Goal: Task Accomplishment & Management: Complete application form

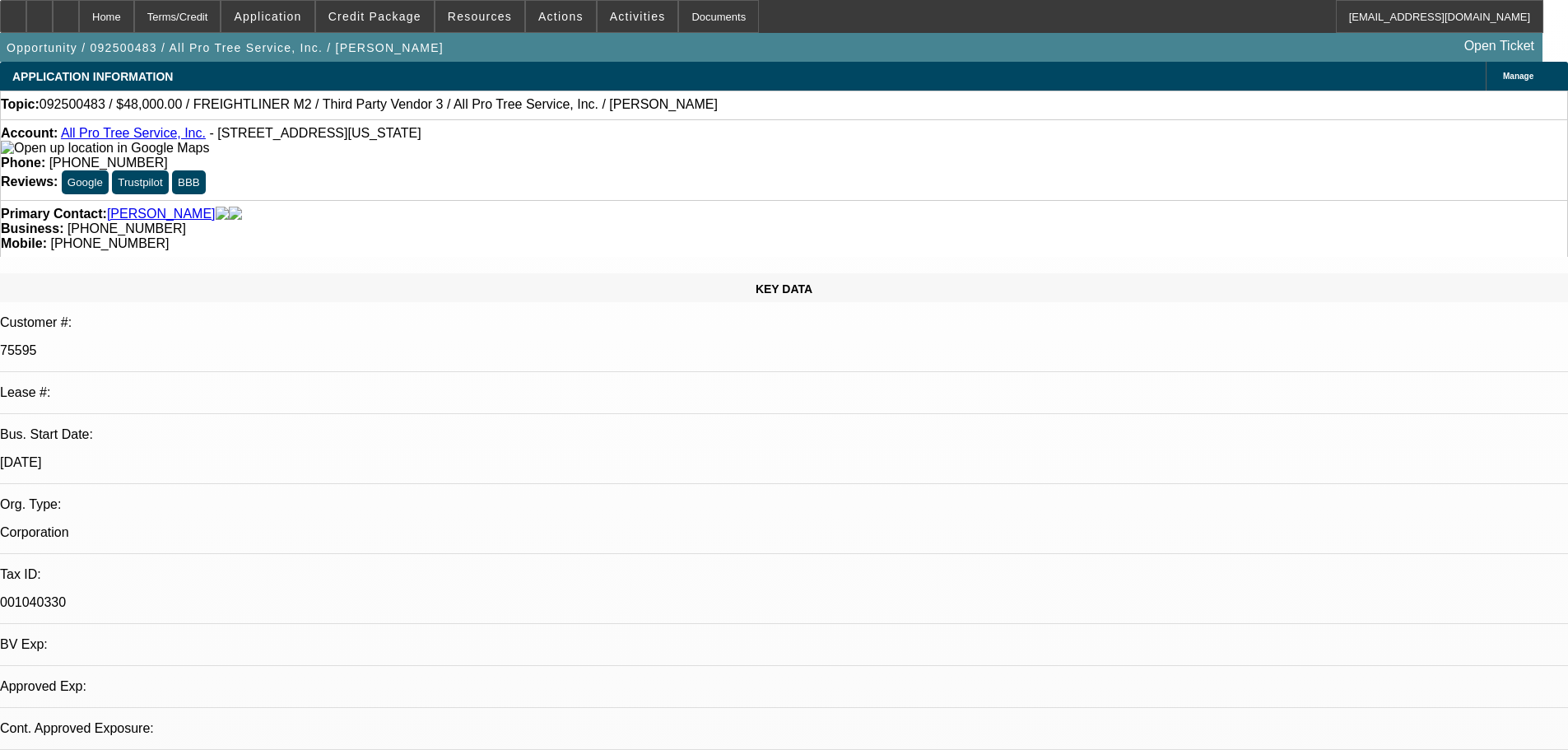
select select "0"
select select "6"
click at [397, 20] on span "Credit Package" at bounding box center [375, 17] width 93 height 14
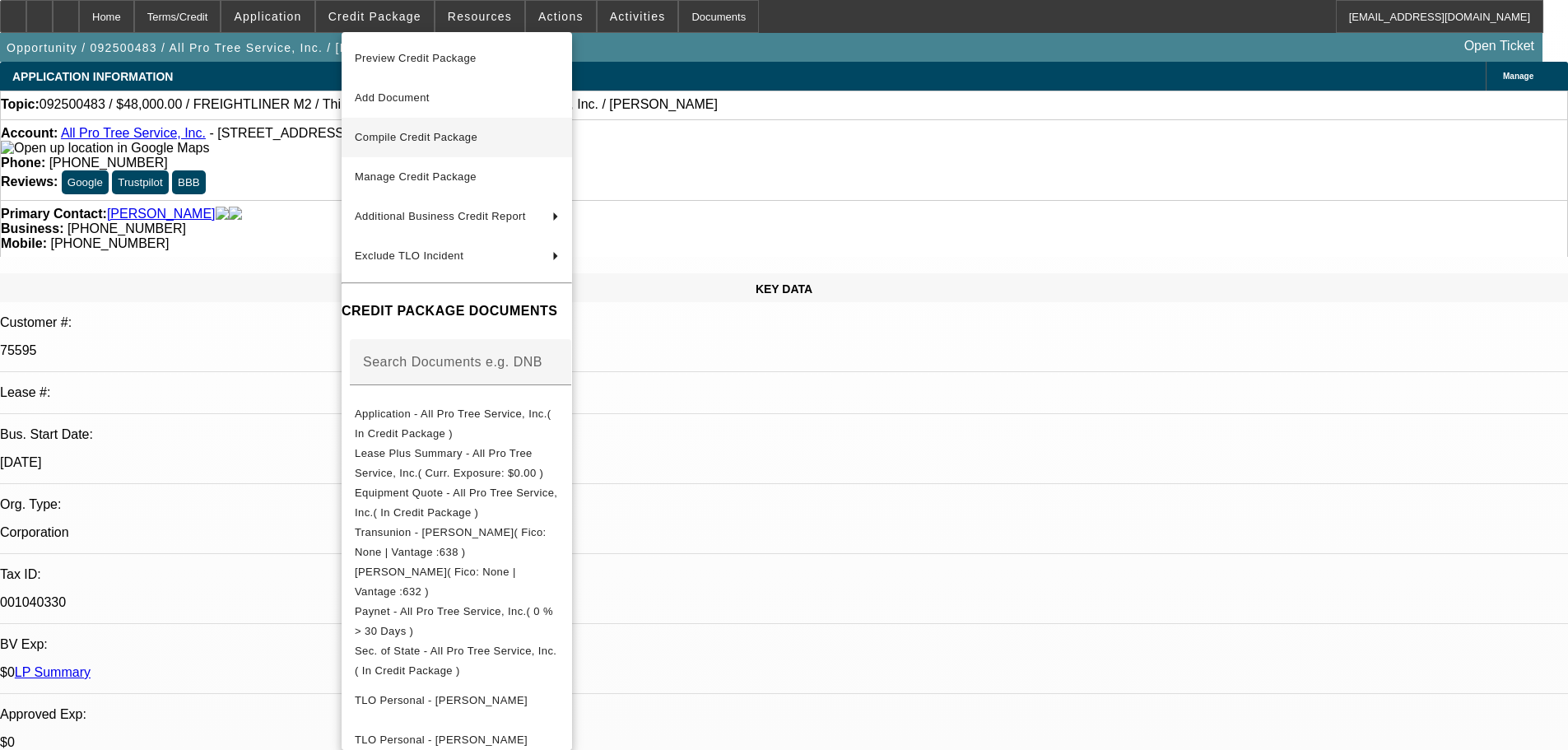
click at [433, 139] on span "Compile Credit Package" at bounding box center [416, 137] width 122 height 13
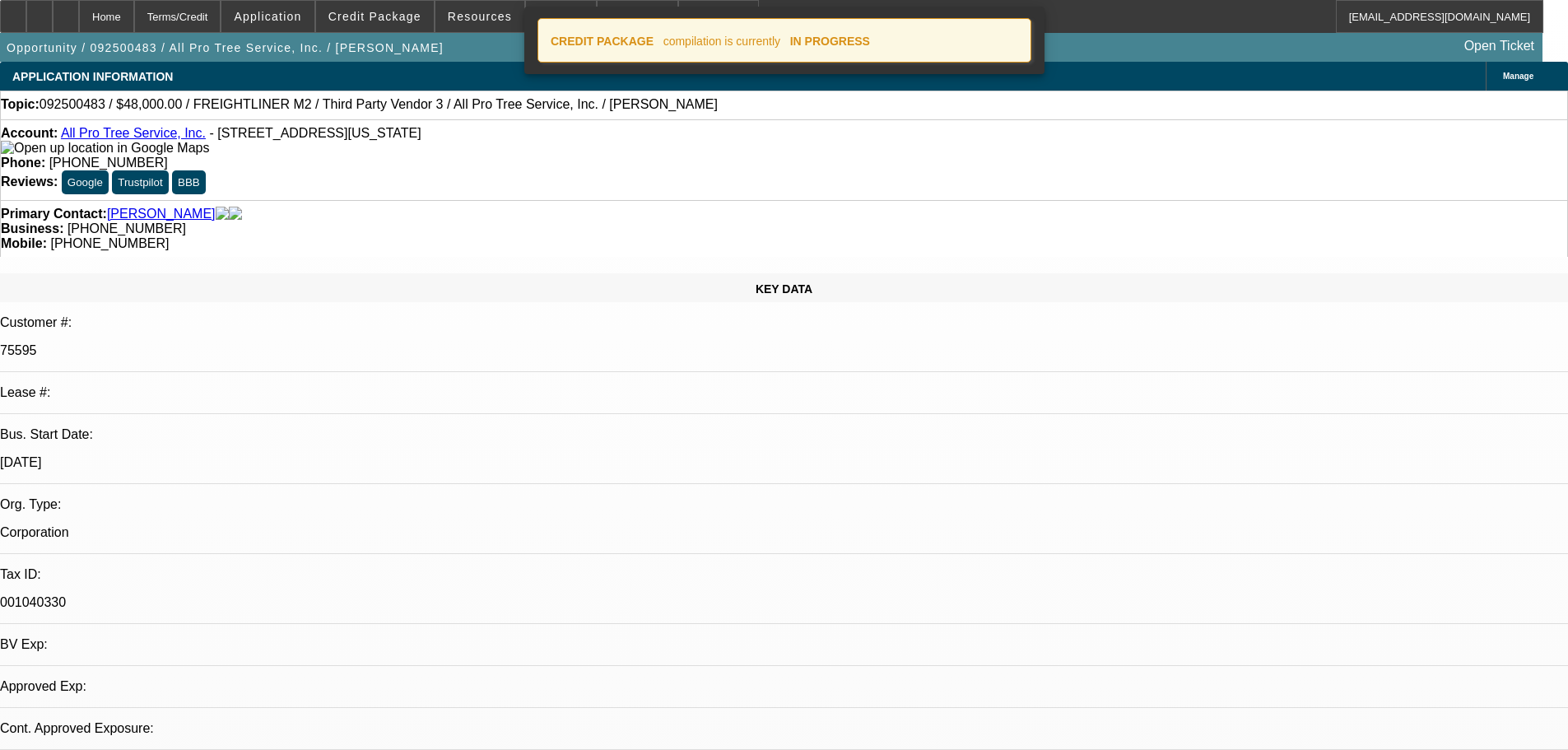
select select "0"
select select "6"
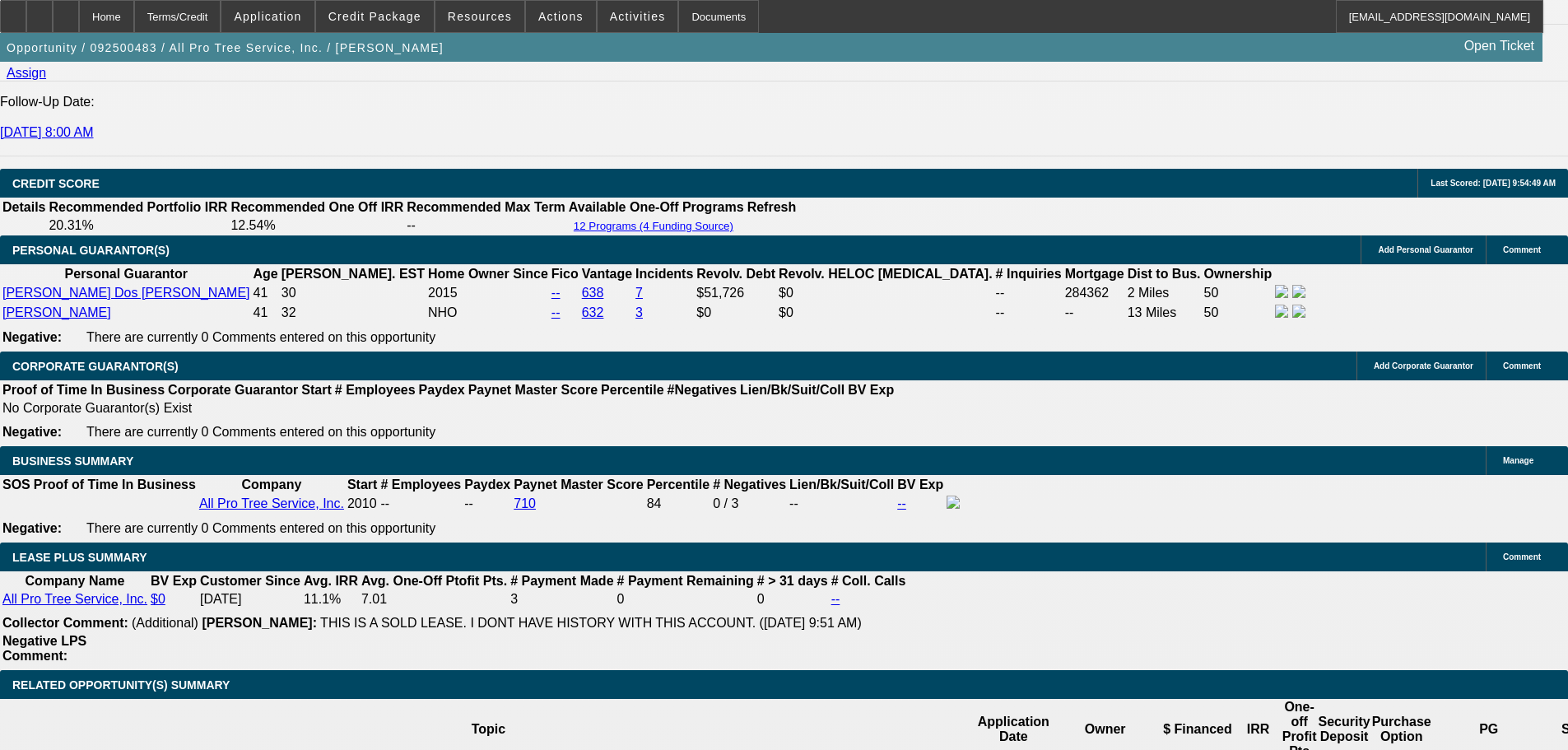
scroll to position [2553, 0]
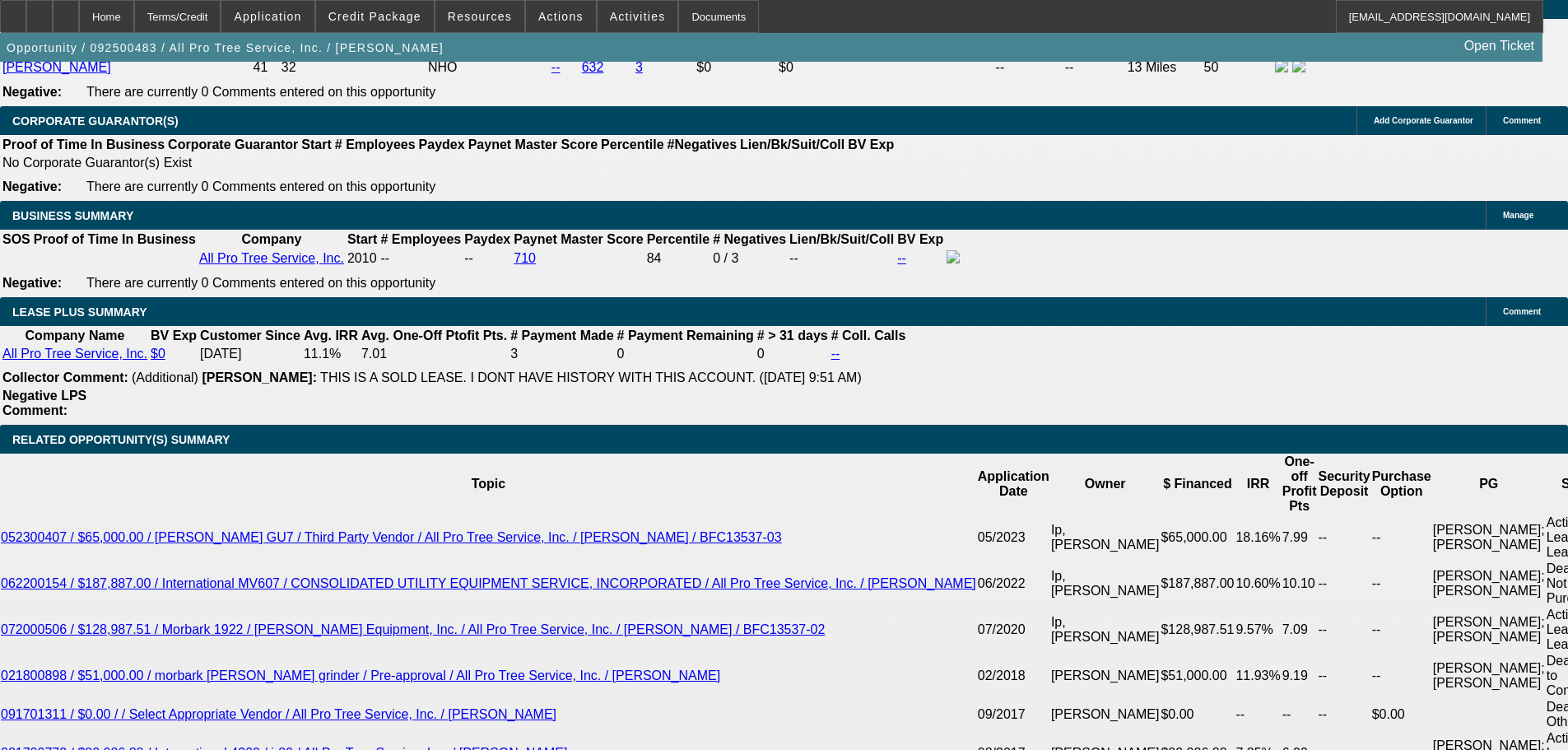
drag, startPoint x: 362, startPoint y: 408, endPoint x: 419, endPoint y: 400, distance: 57.6
type input "1"
type input "UNKNOWN"
type input "12"
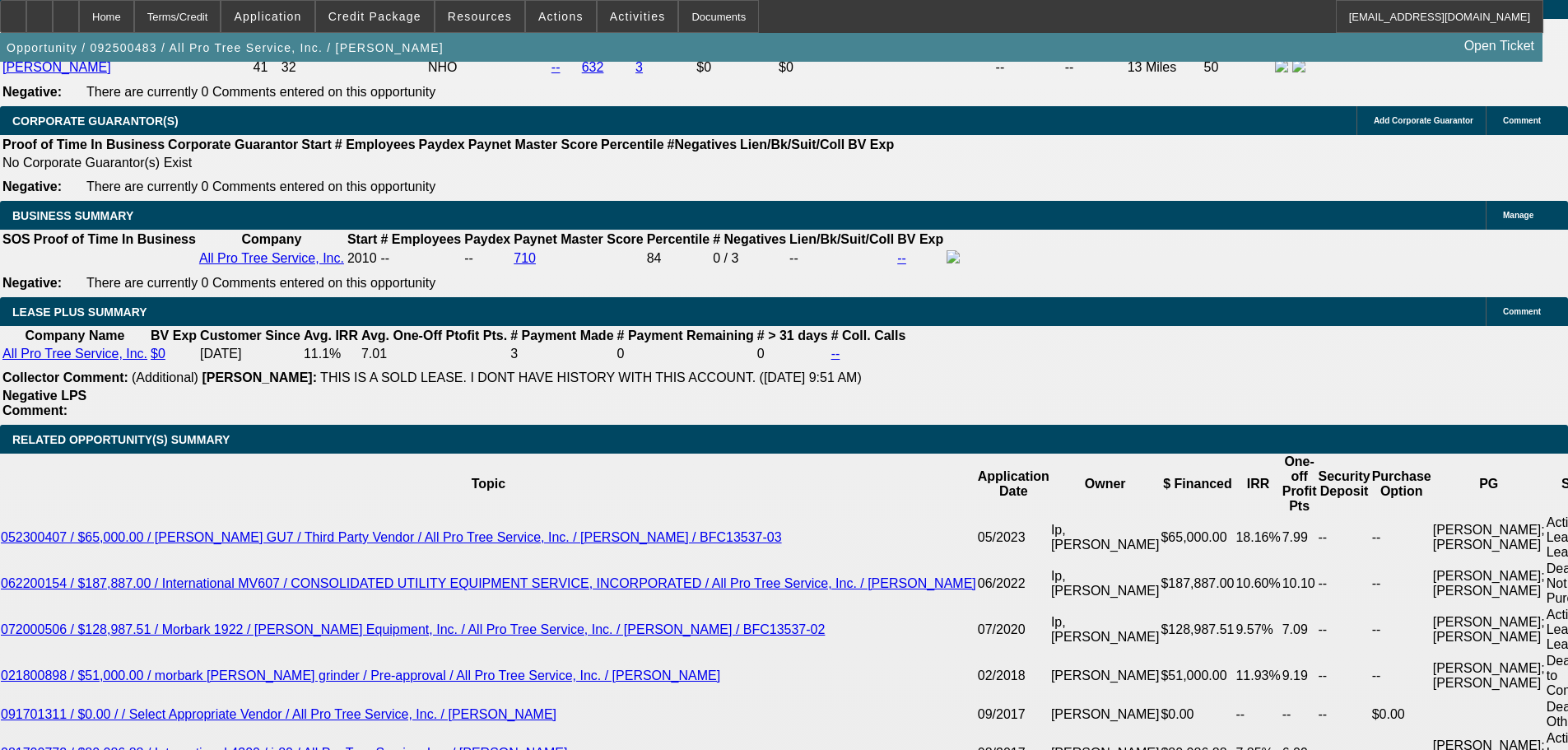
type input "$1,264.02"
type input "12"
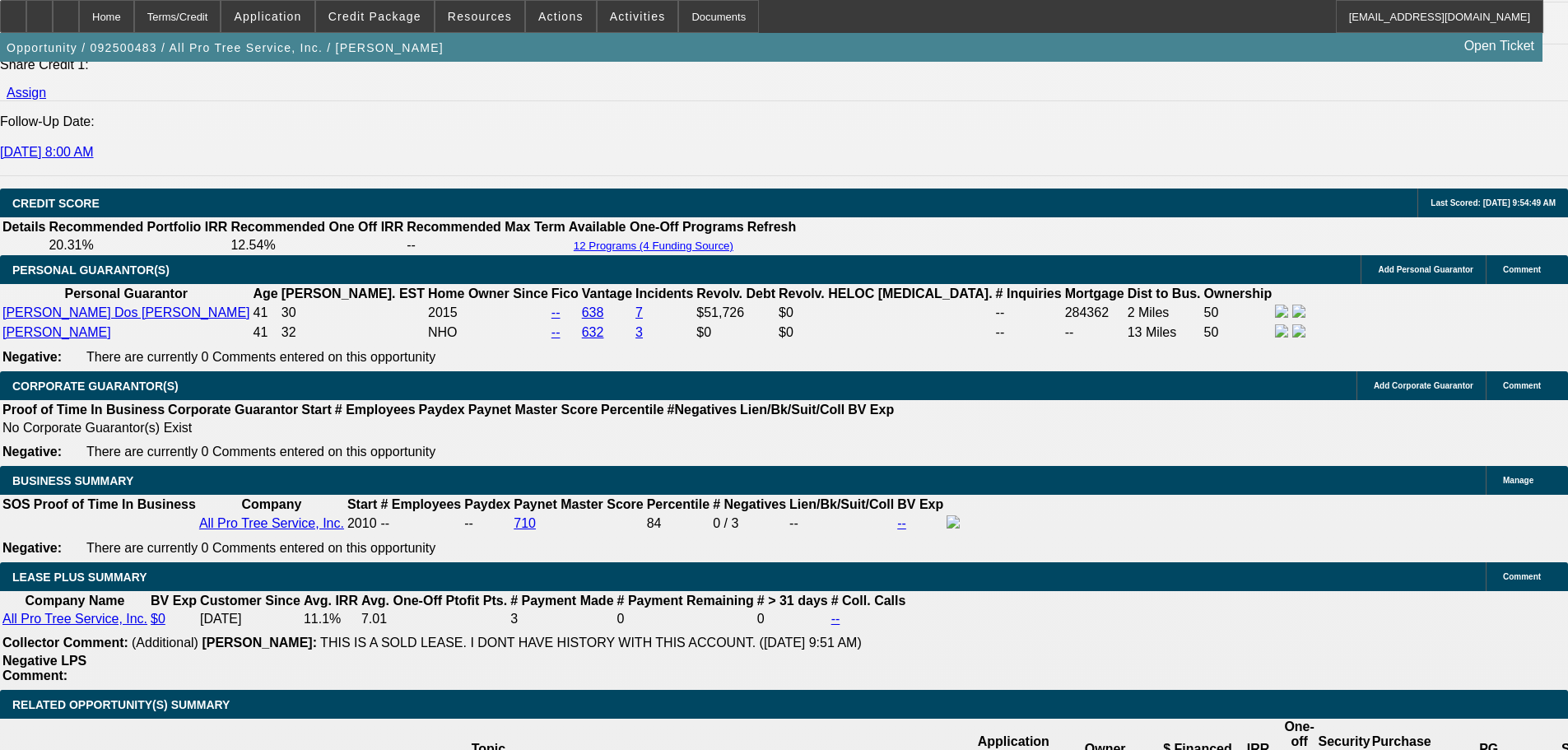
scroll to position [2224, 0]
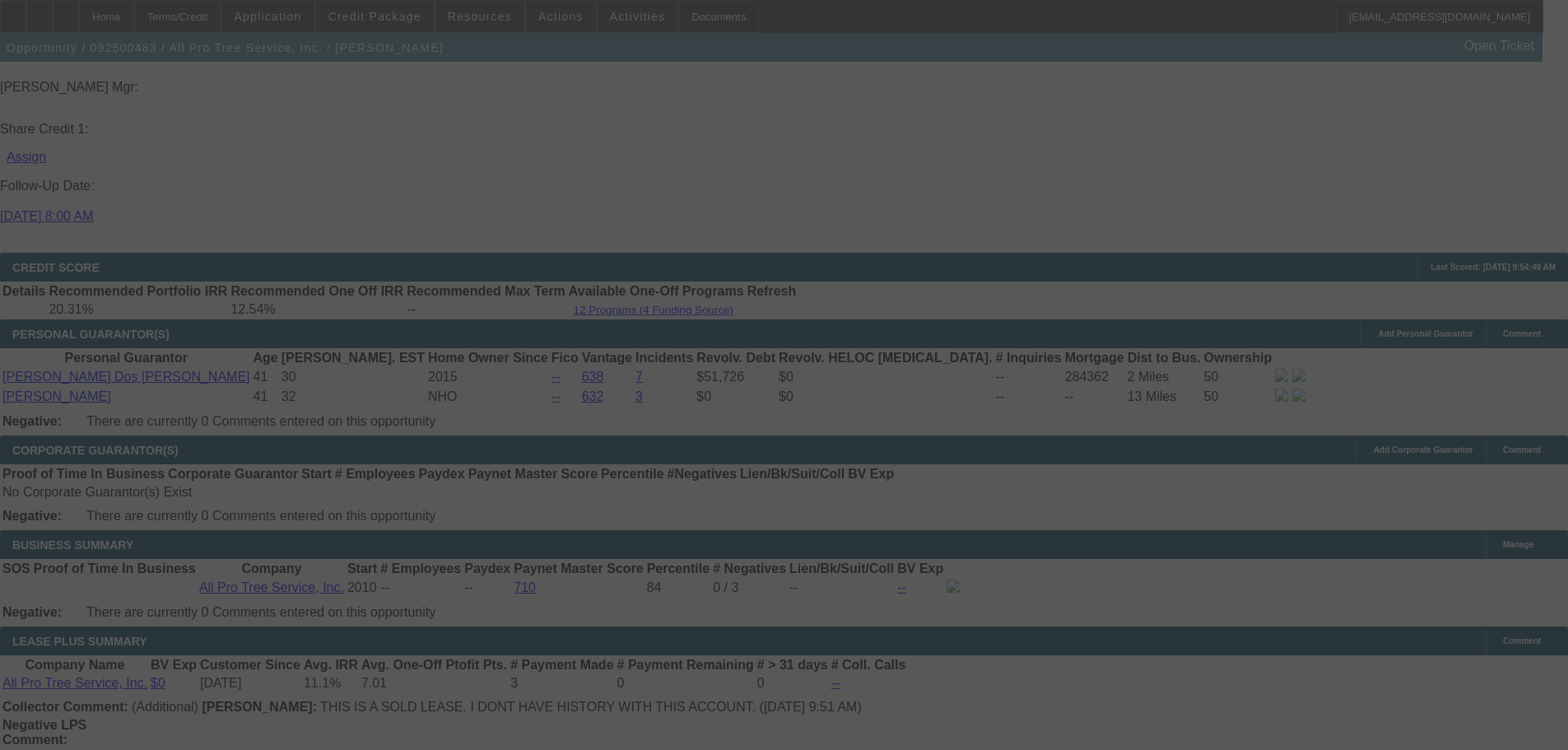
select select "0"
select select "6"
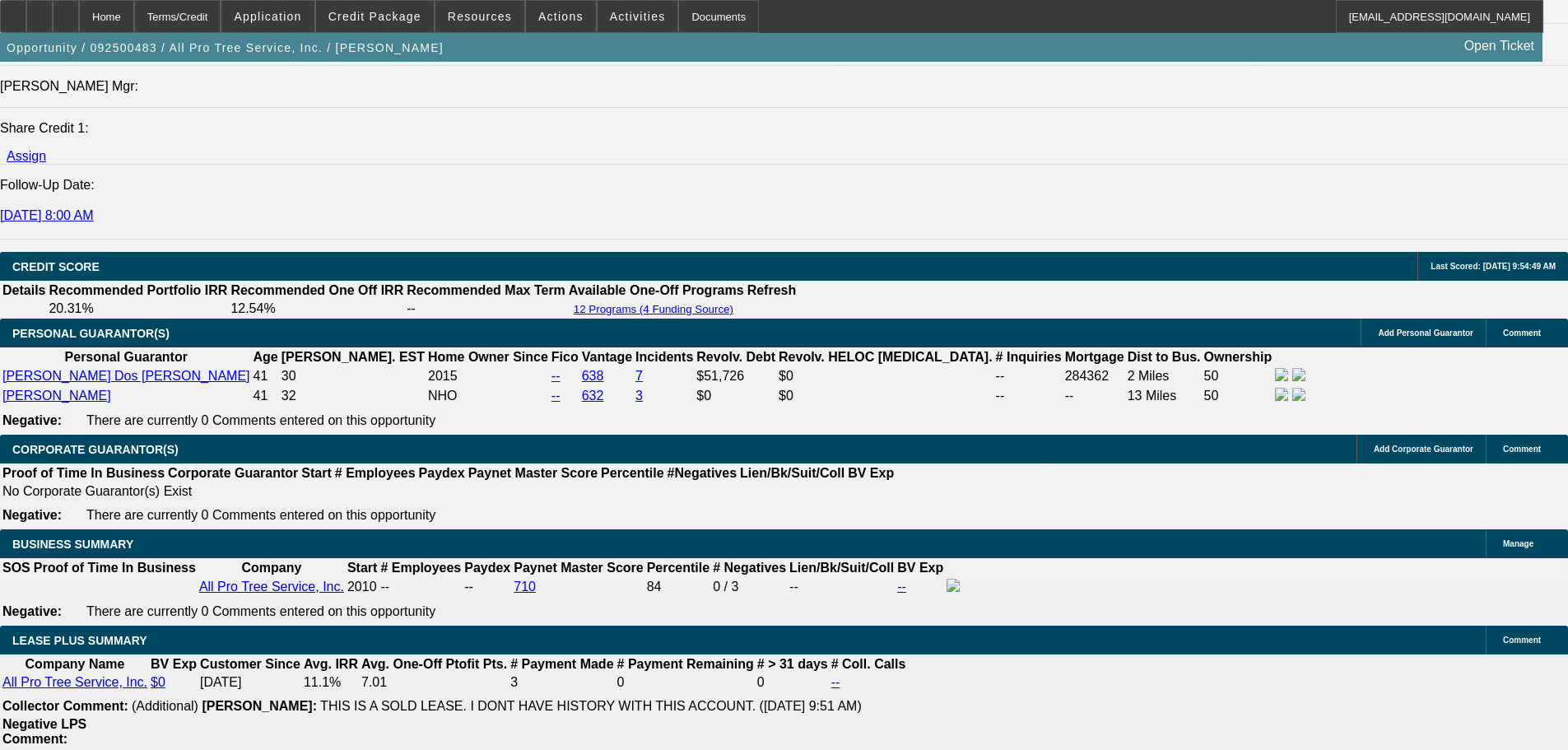
scroll to position [2553, 0]
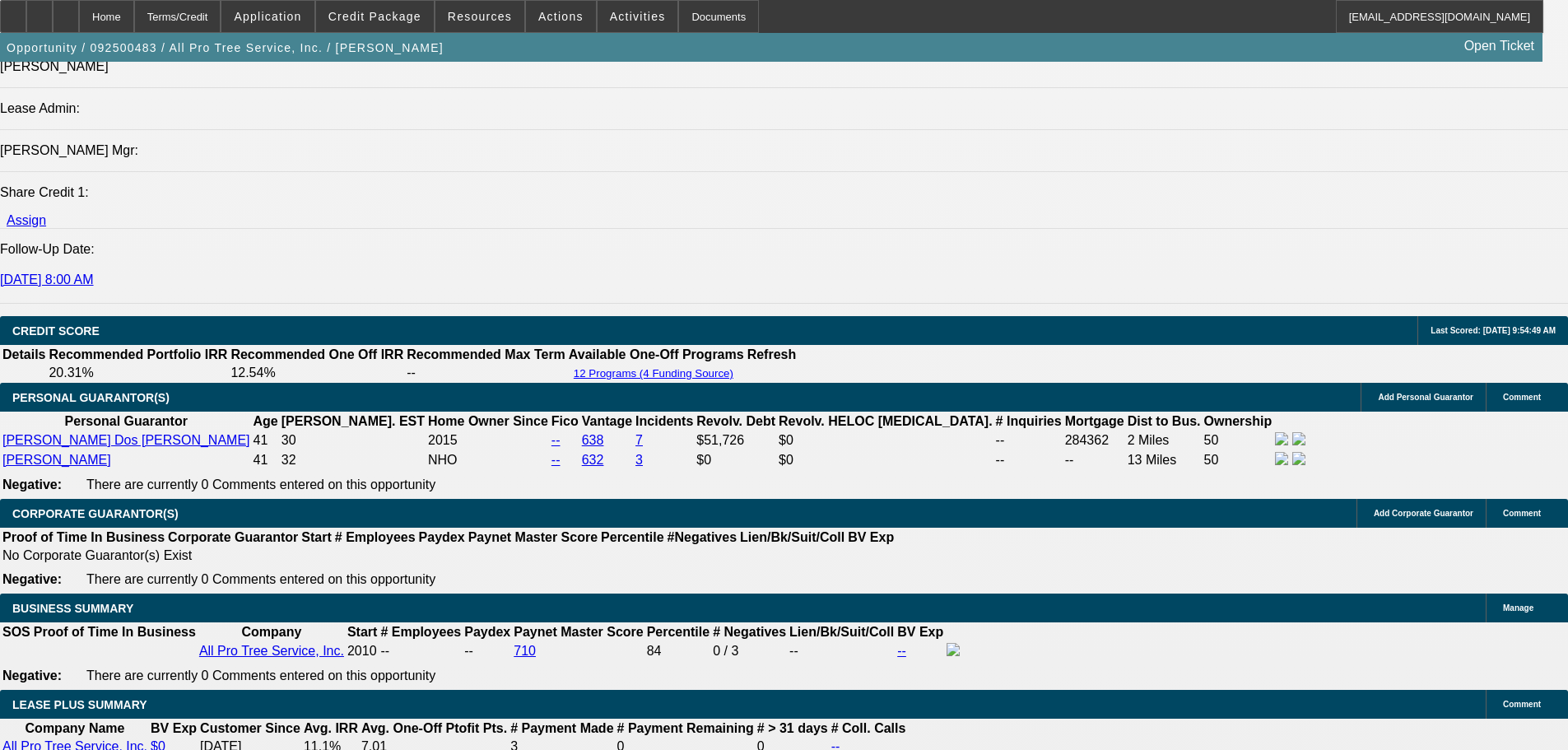
scroll to position [2059, 0]
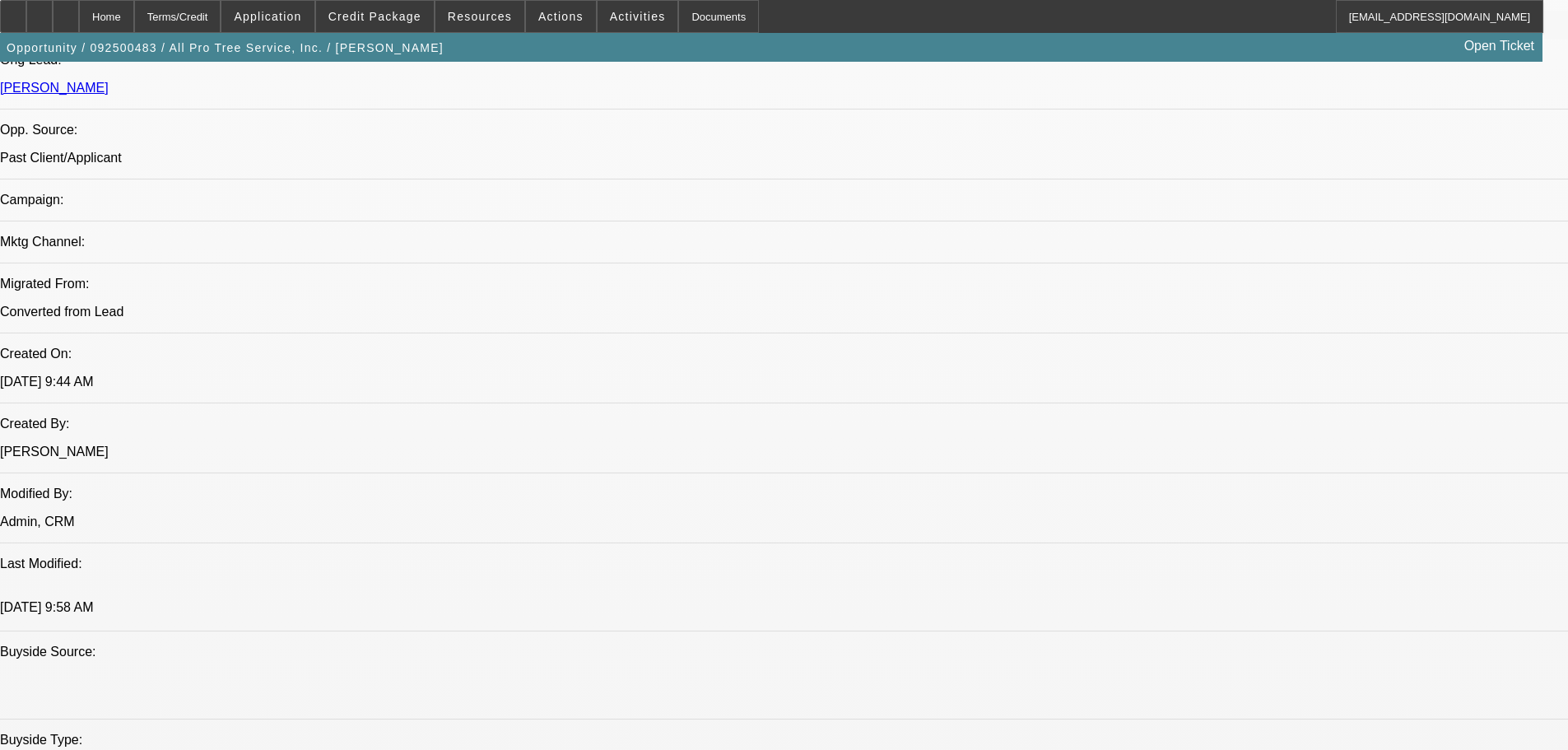
scroll to position [0, 0]
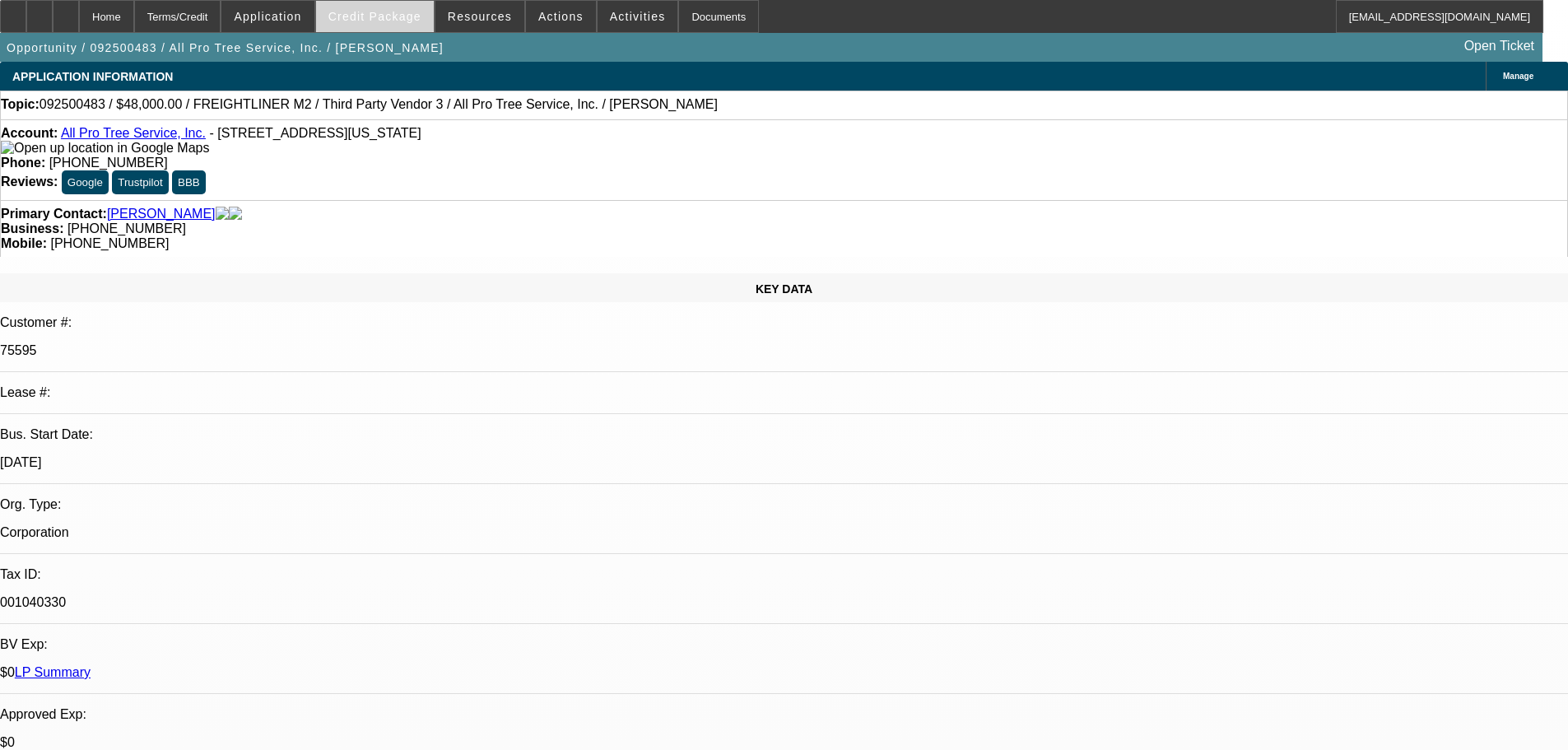
click at [377, 24] on span at bounding box center [374, 16] width 118 height 40
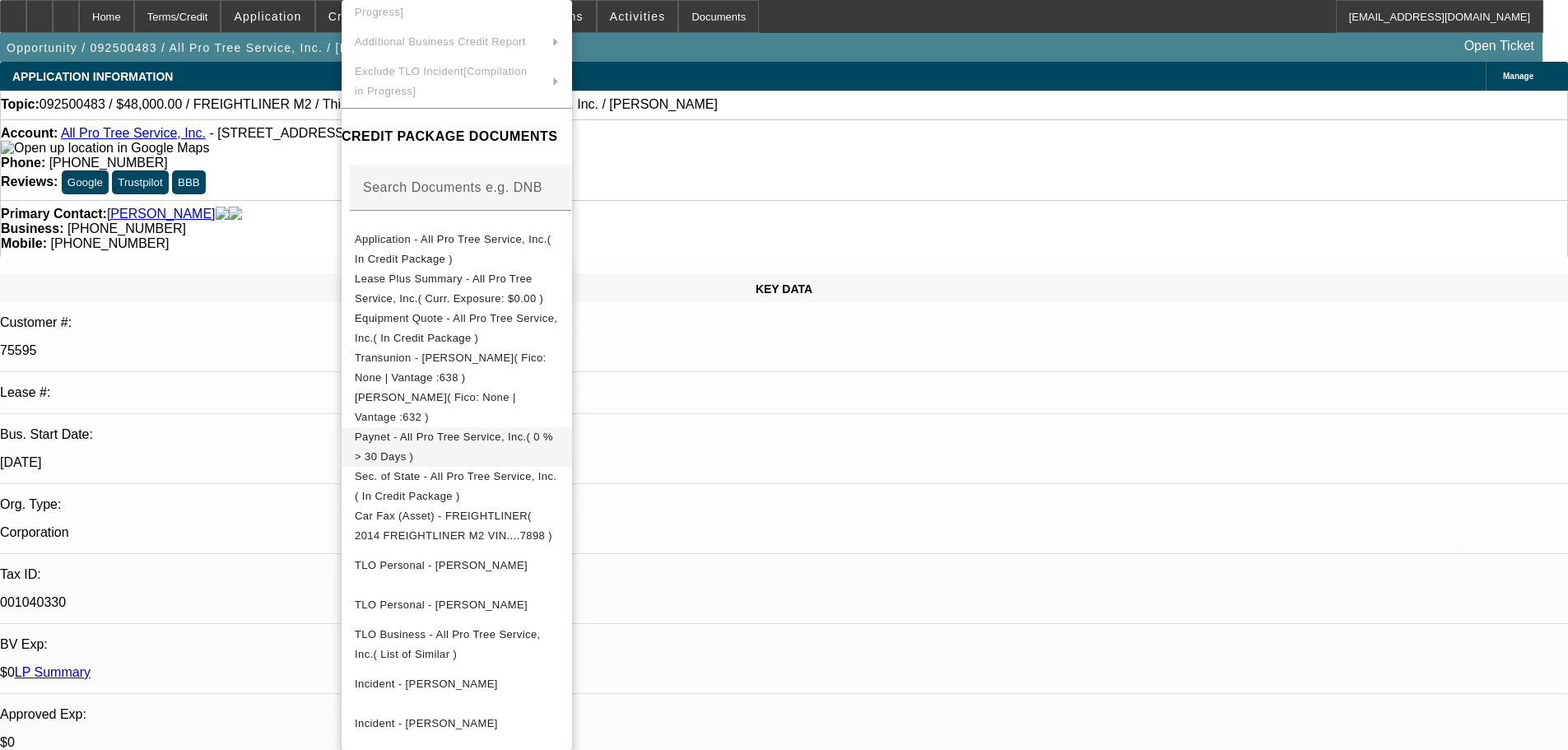
scroll to position [149, 0]
click at [556, 477] on span "Sec. of State - All Pro Tree Service, Inc.( In Credit Package )" at bounding box center [456, 487] width 202 height 32
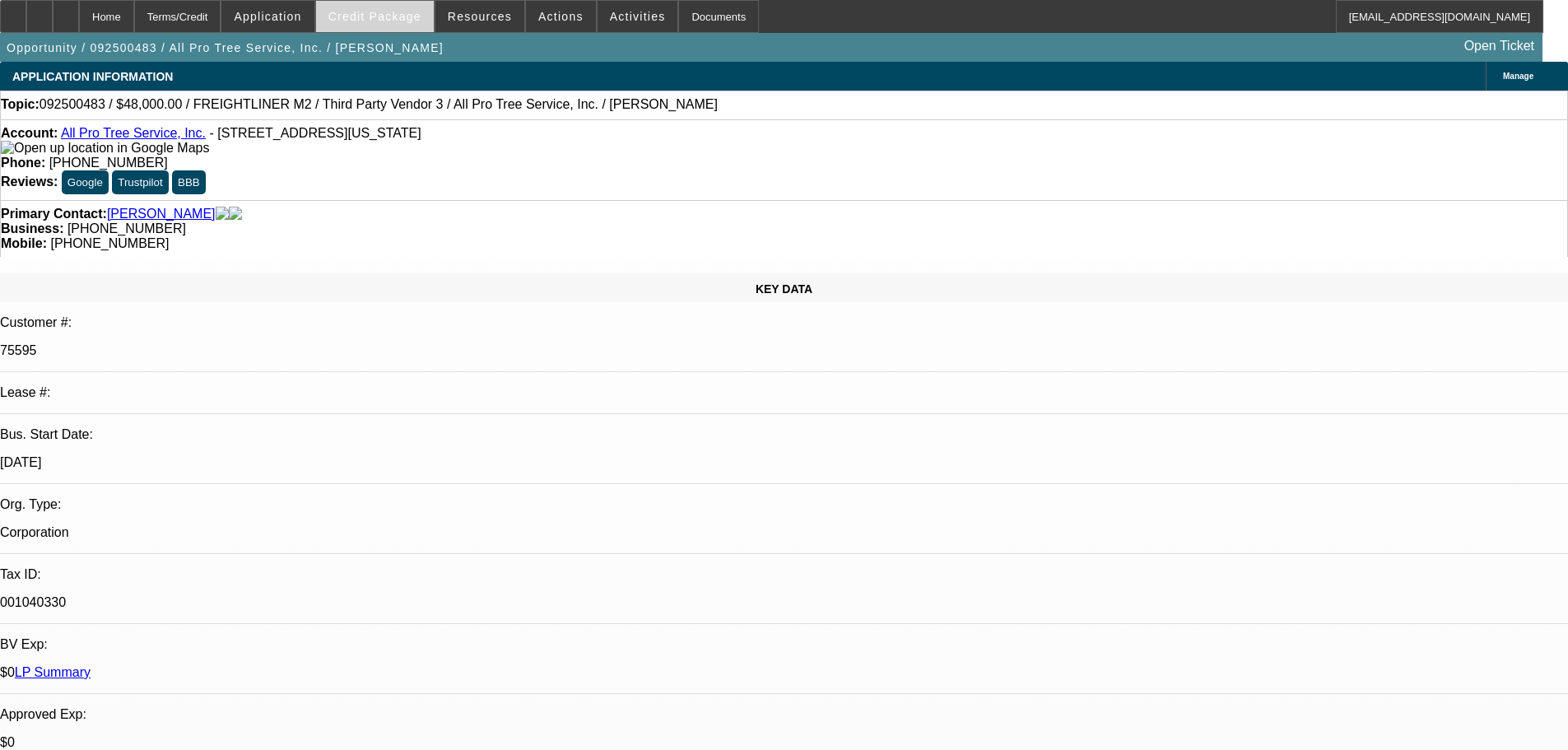
click at [366, 24] on span at bounding box center [374, 16] width 118 height 40
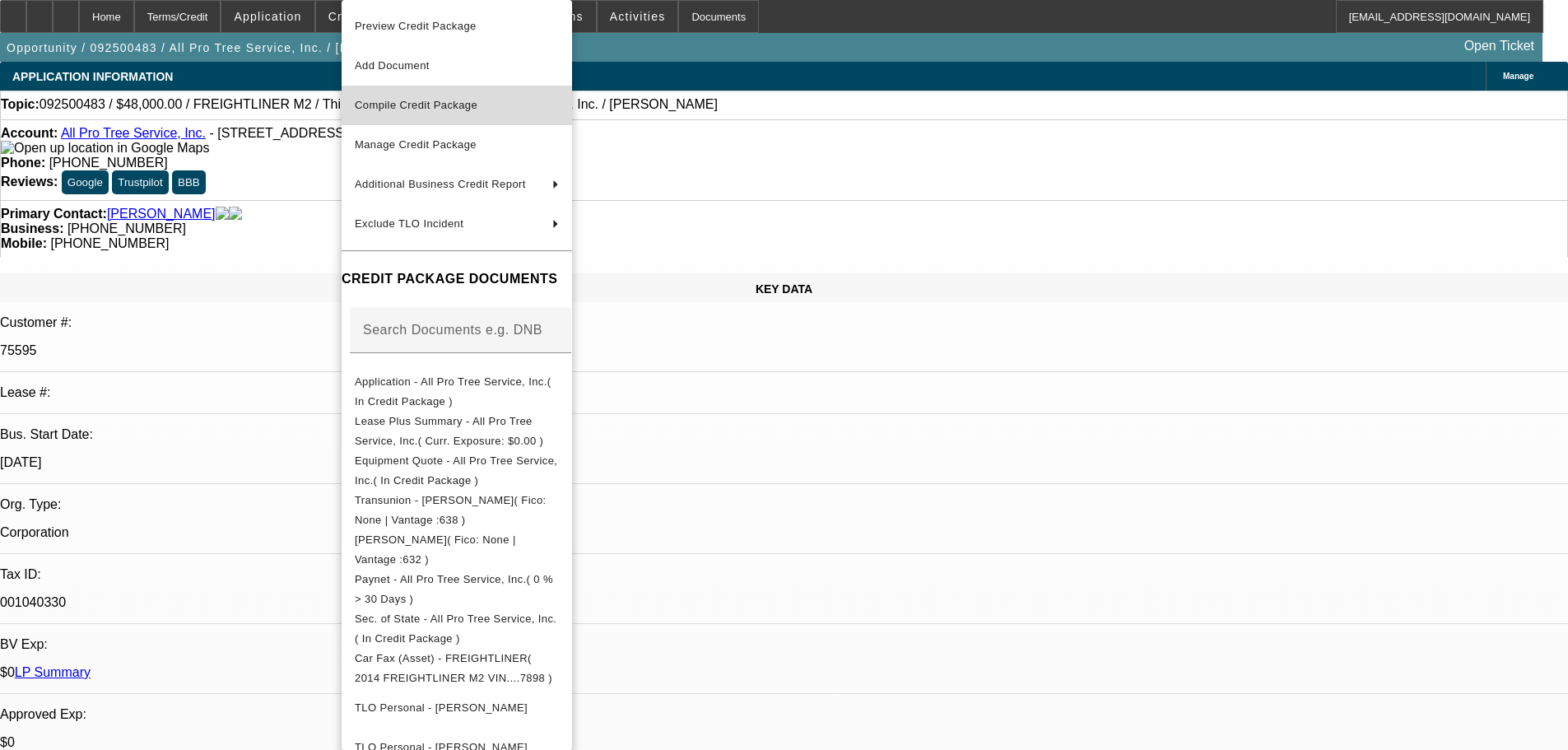
click at [419, 108] on span "Compile Credit Package" at bounding box center [416, 104] width 122 height 13
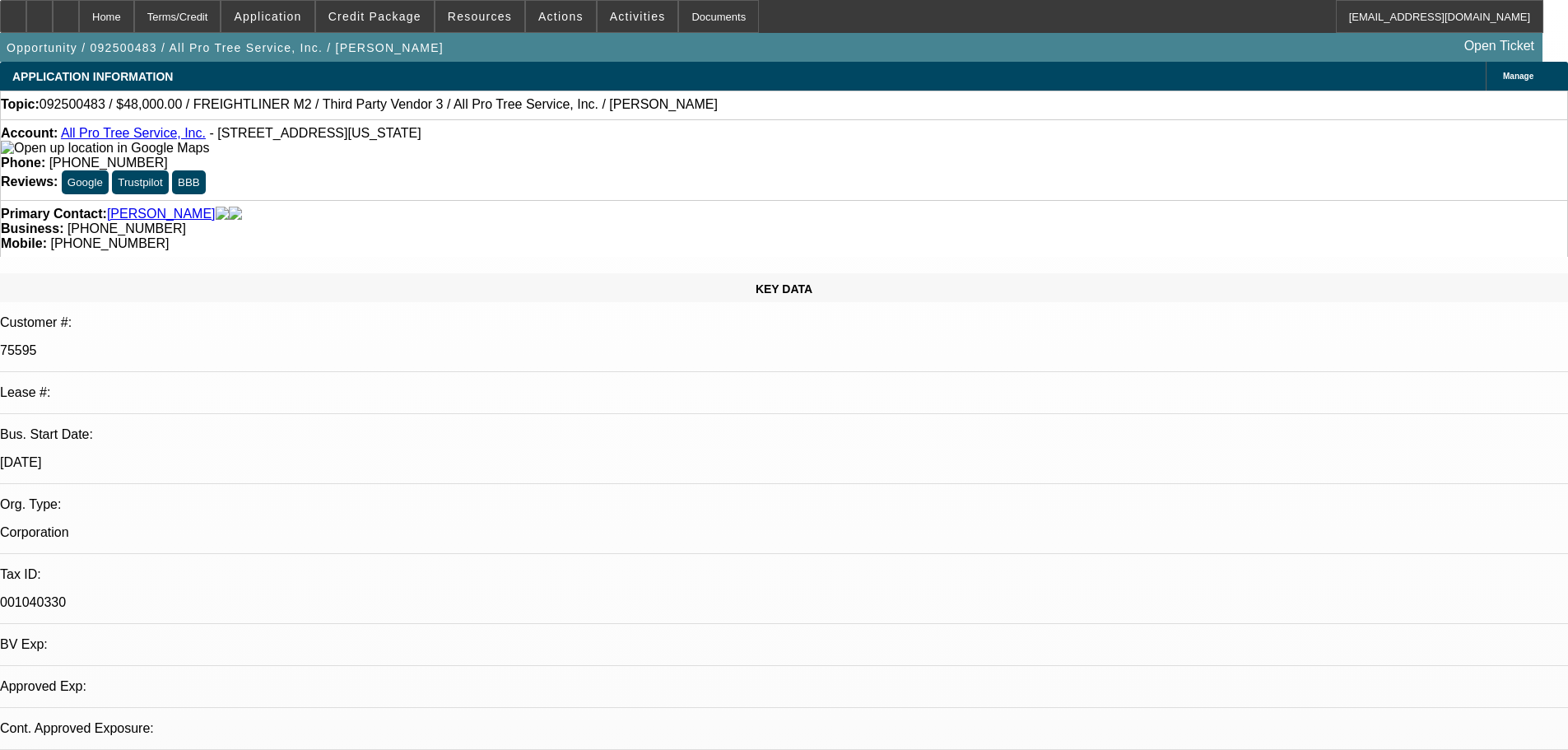
select select "0"
select select "6"
click at [393, 24] on span at bounding box center [374, 16] width 118 height 40
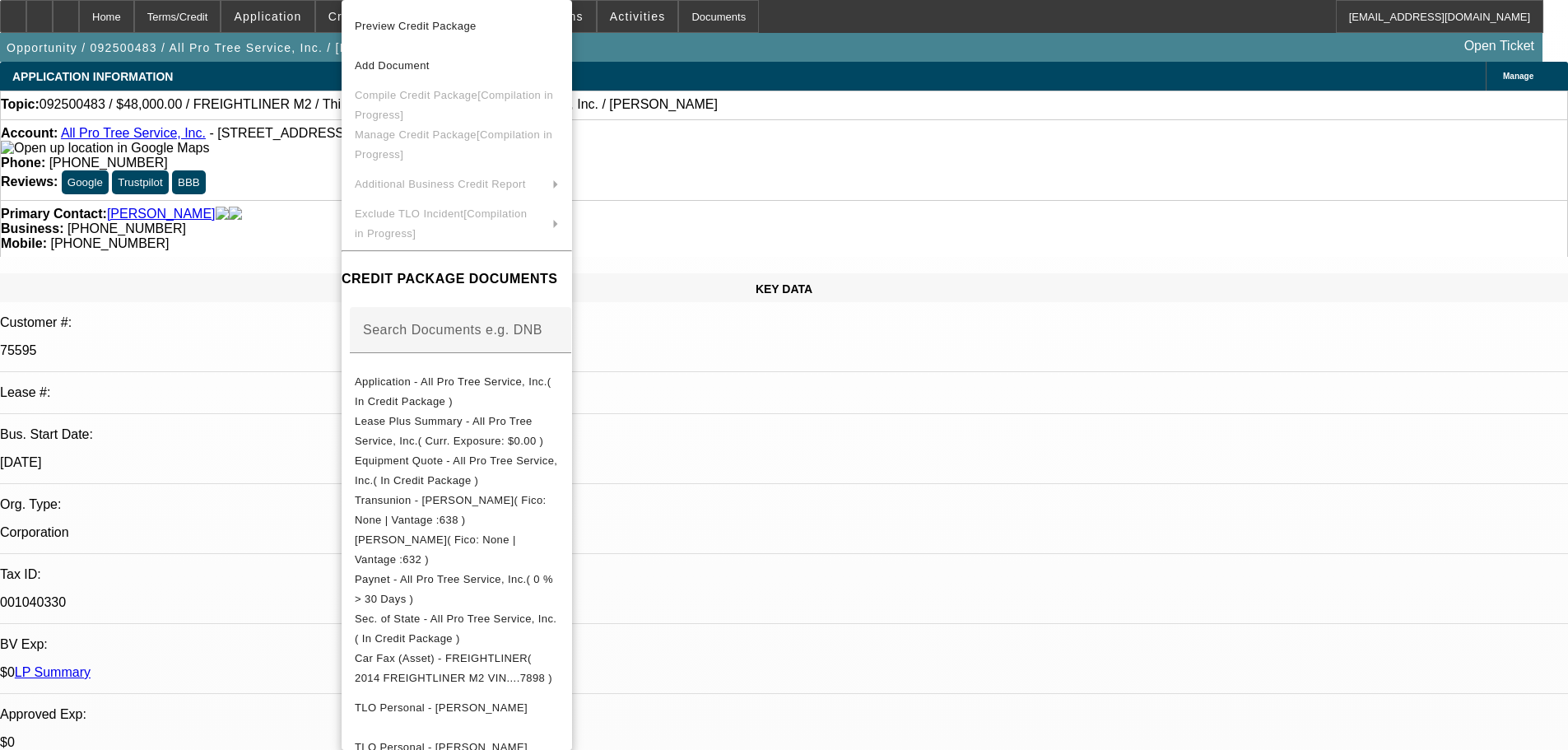
click at [284, 242] on div at bounding box center [784, 375] width 1568 height 750
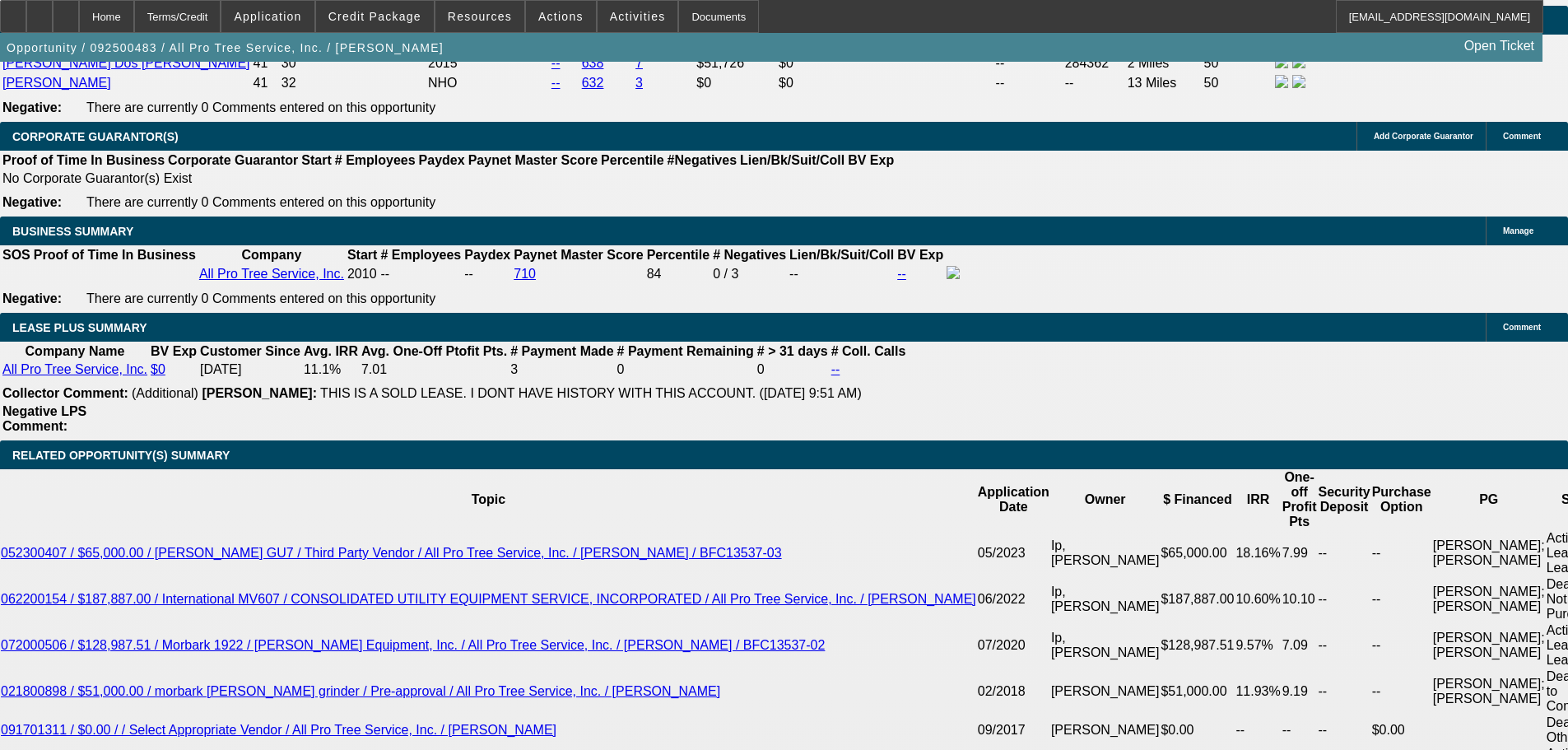
scroll to position [2553, 0]
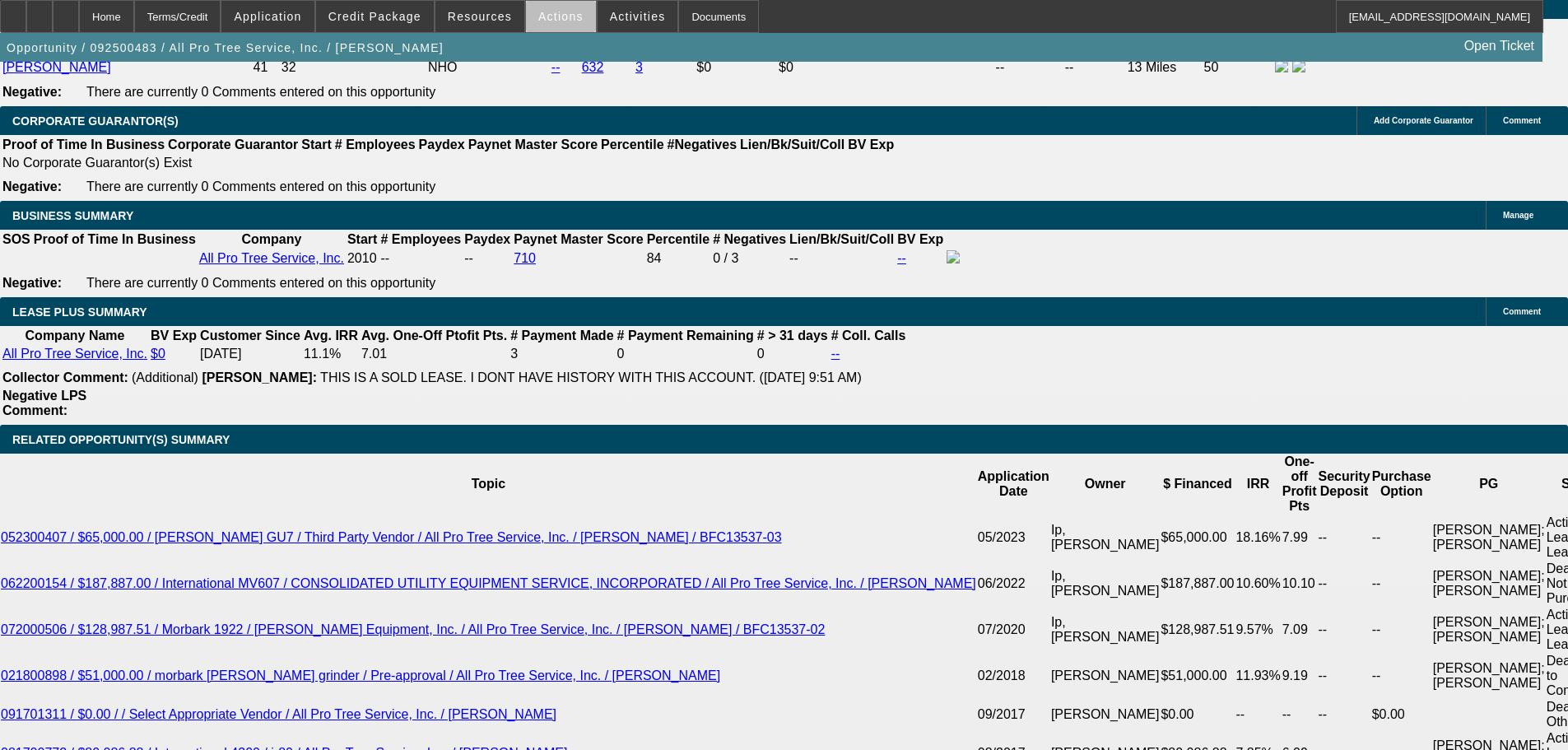
click at [554, 25] on span at bounding box center [561, 16] width 70 height 40
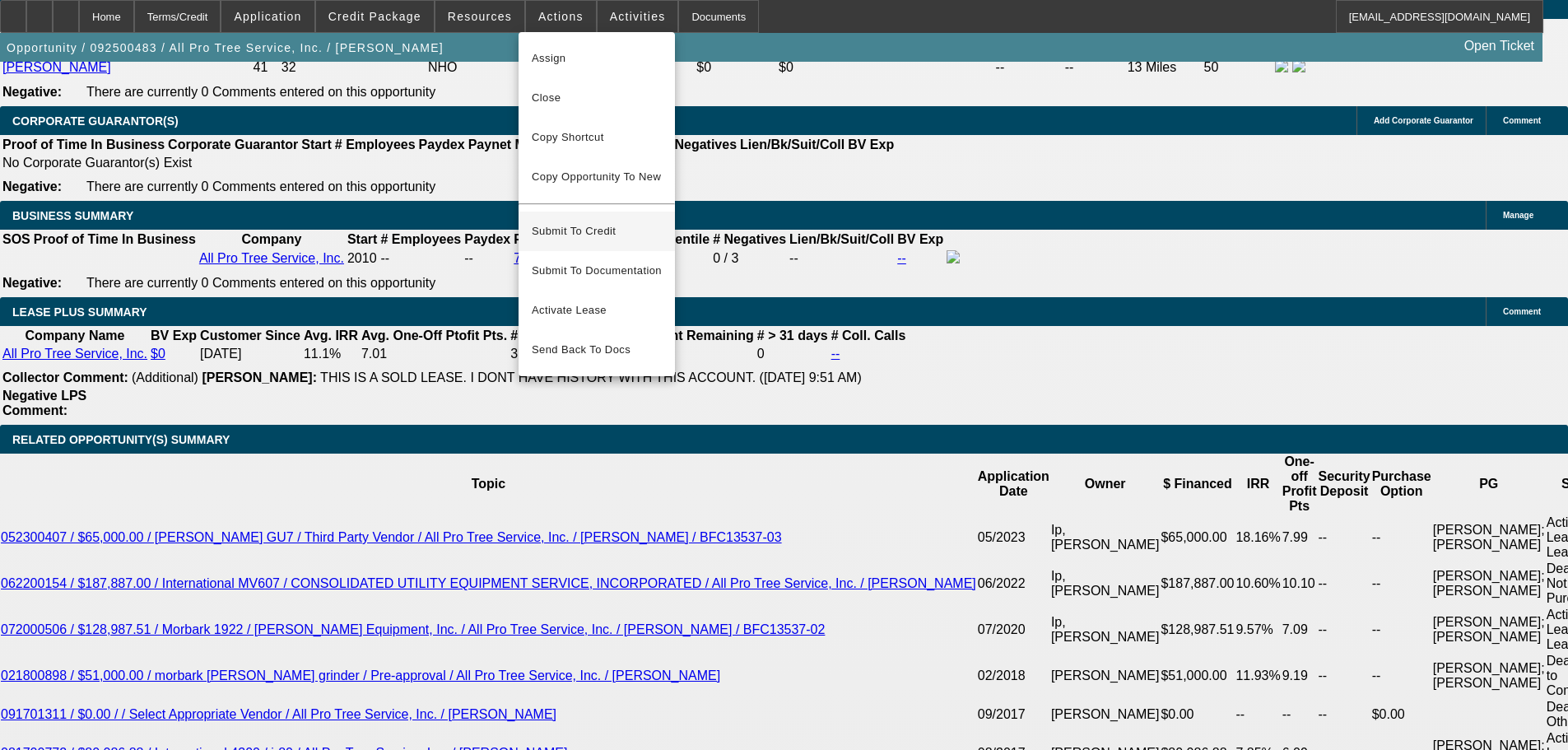
click at [603, 211] on button "Submit To Credit" at bounding box center [597, 231] width 156 height 40
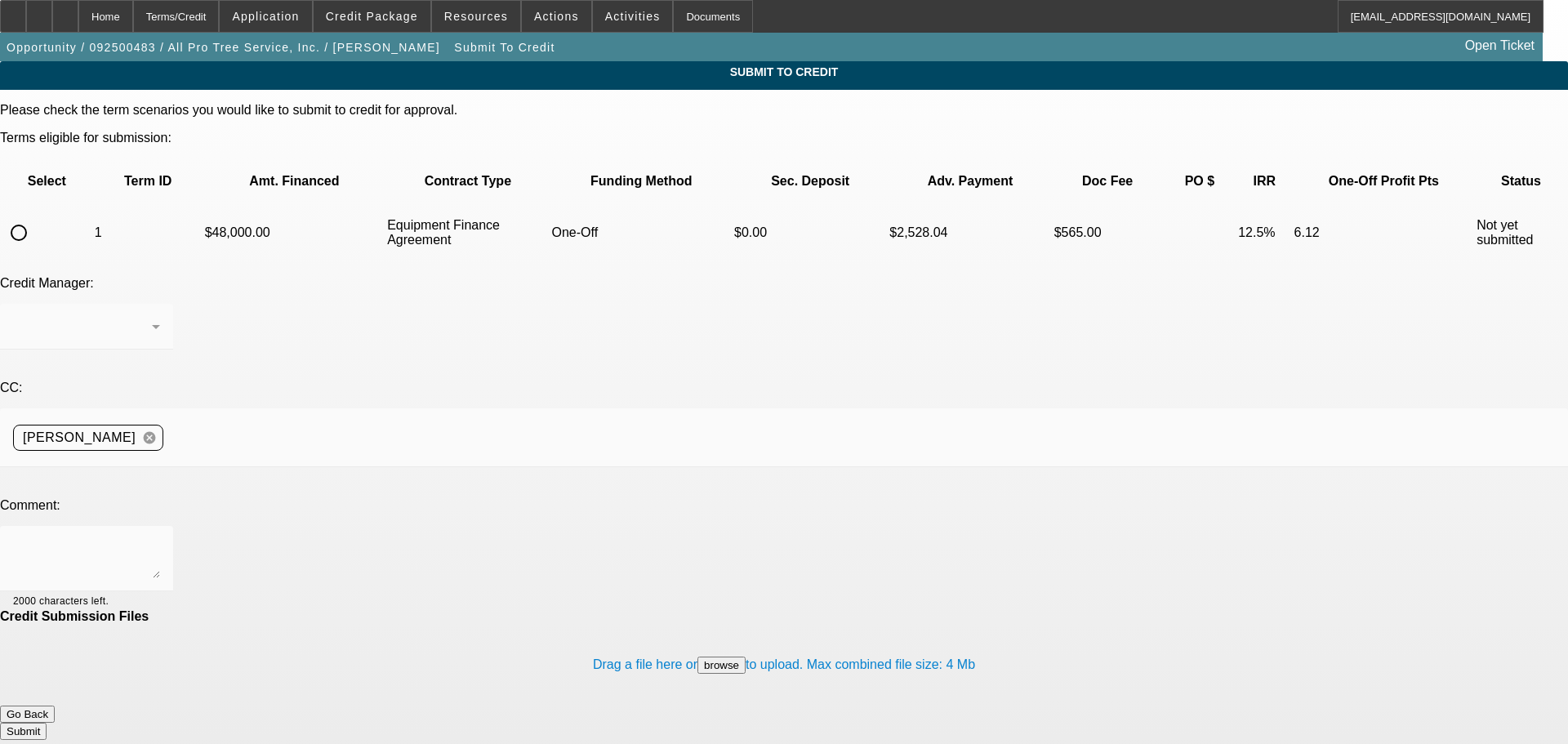
click at [35, 217] on input "radio" at bounding box center [19, 233] width 33 height 33
radio input "true"
click at [160, 539] on textarea at bounding box center [87, 559] width 147 height 40
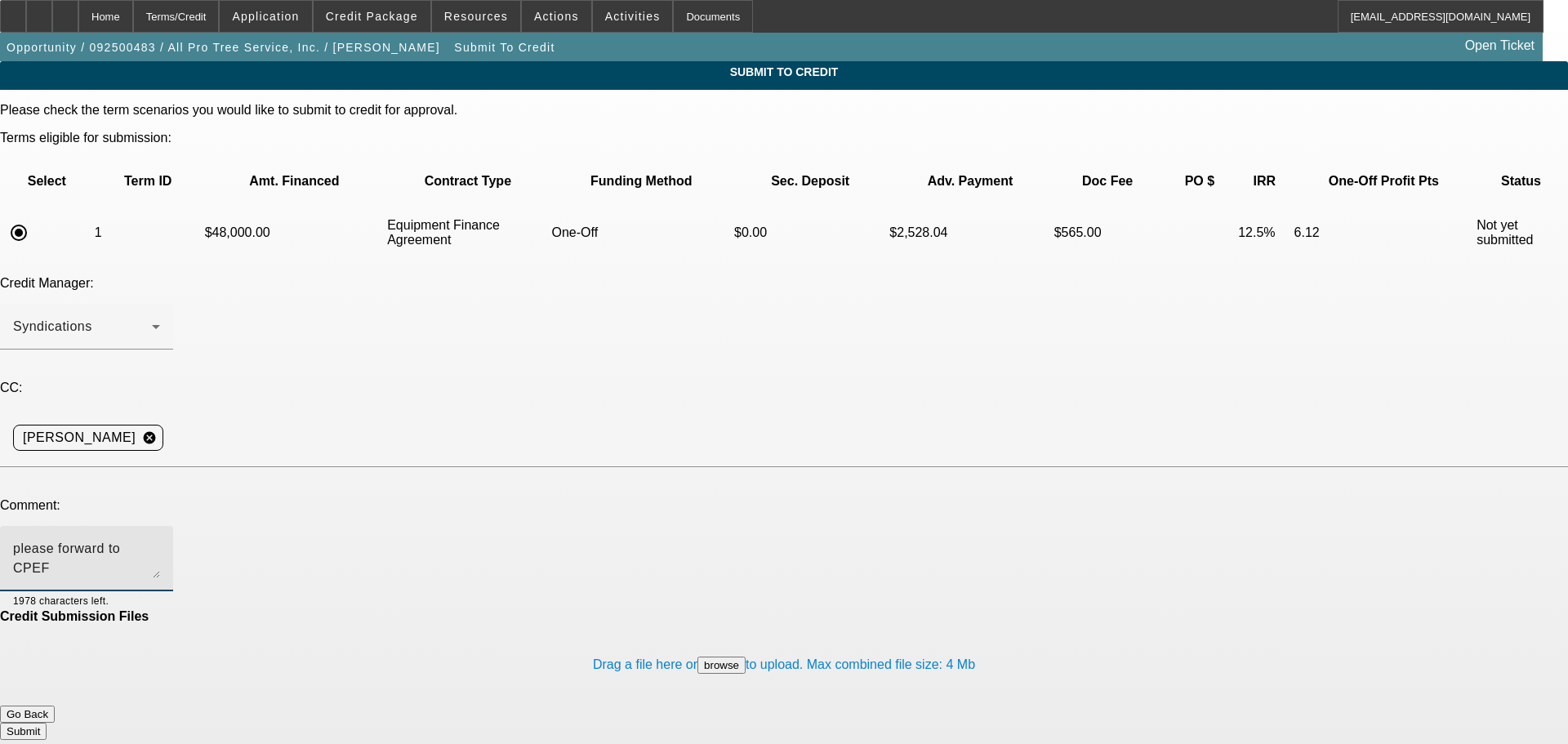
type textarea "please forward to CPEF"
click at [46, 723] on button "Submit" at bounding box center [23, 731] width 46 height 17
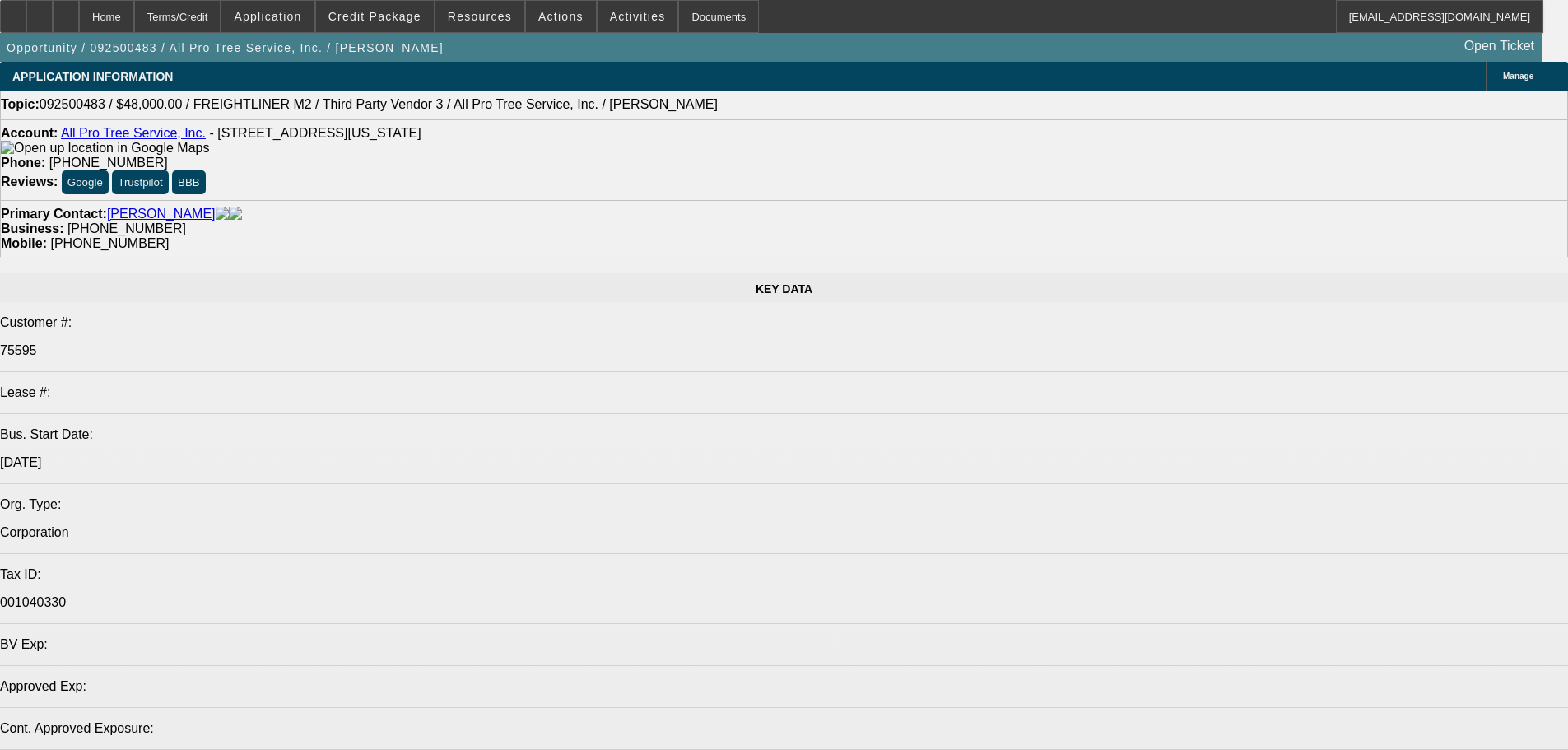
select select "0"
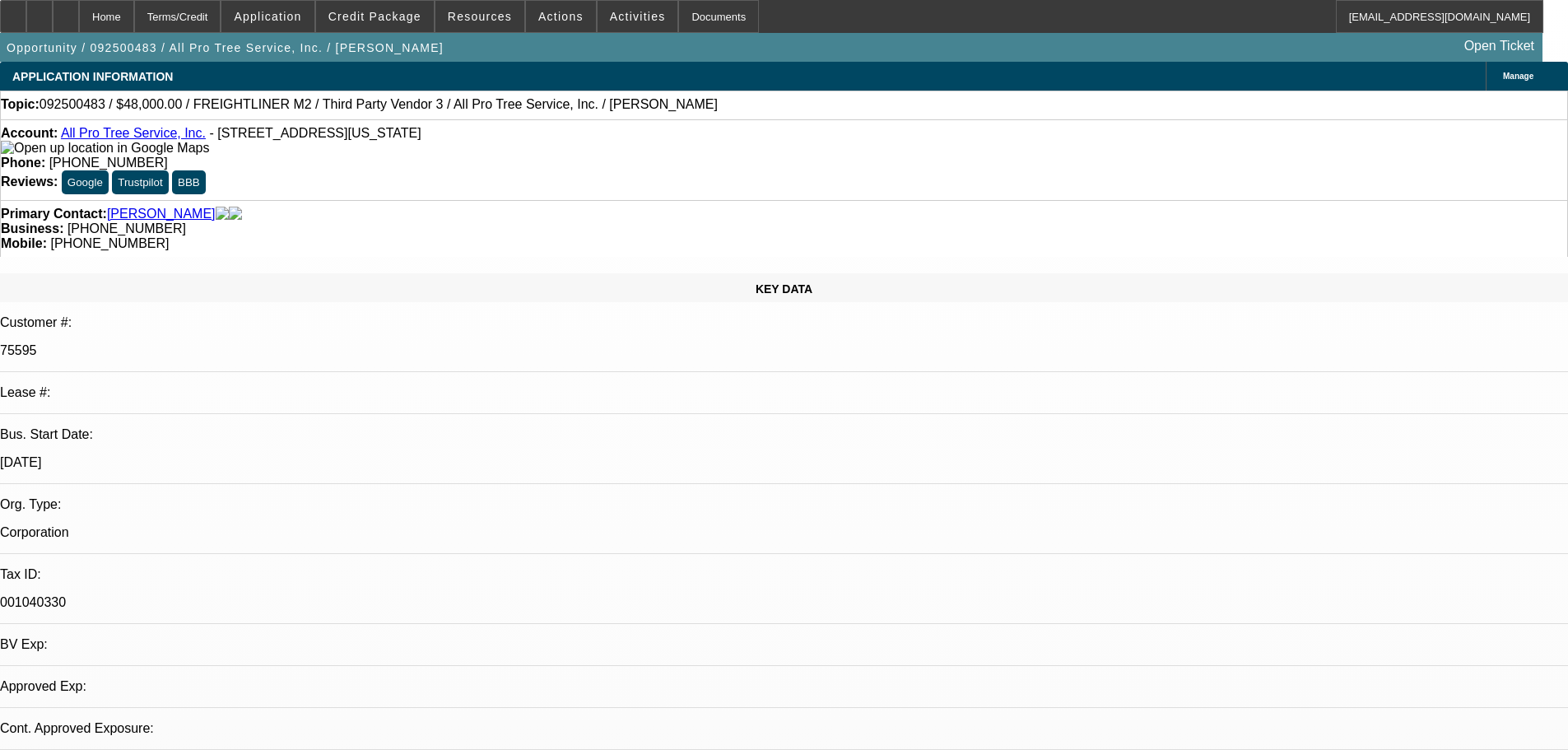
select select "0"
select select "6"
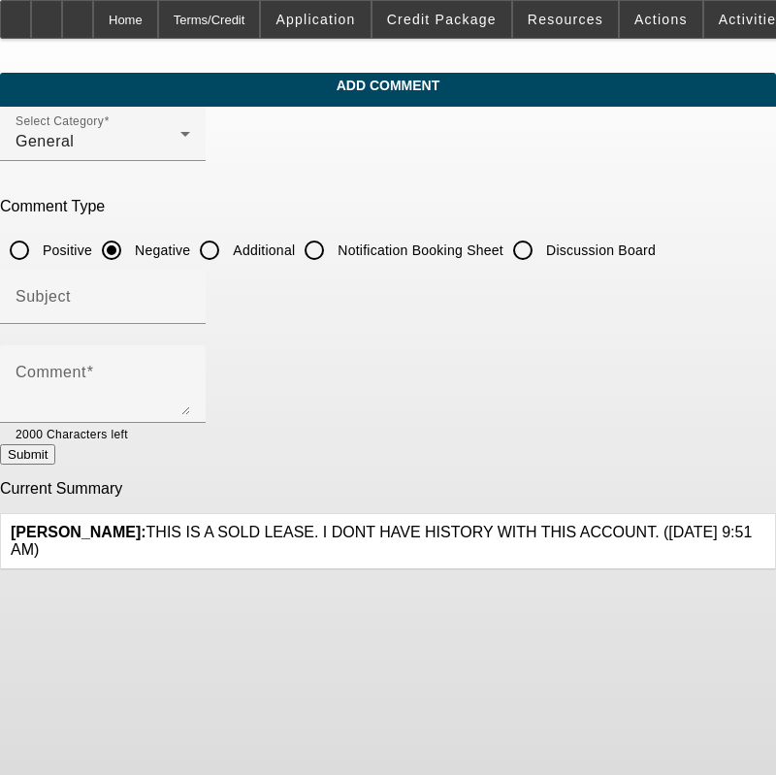
click at [229, 255] on input "Additional" at bounding box center [209, 250] width 39 height 39
radio input "true"
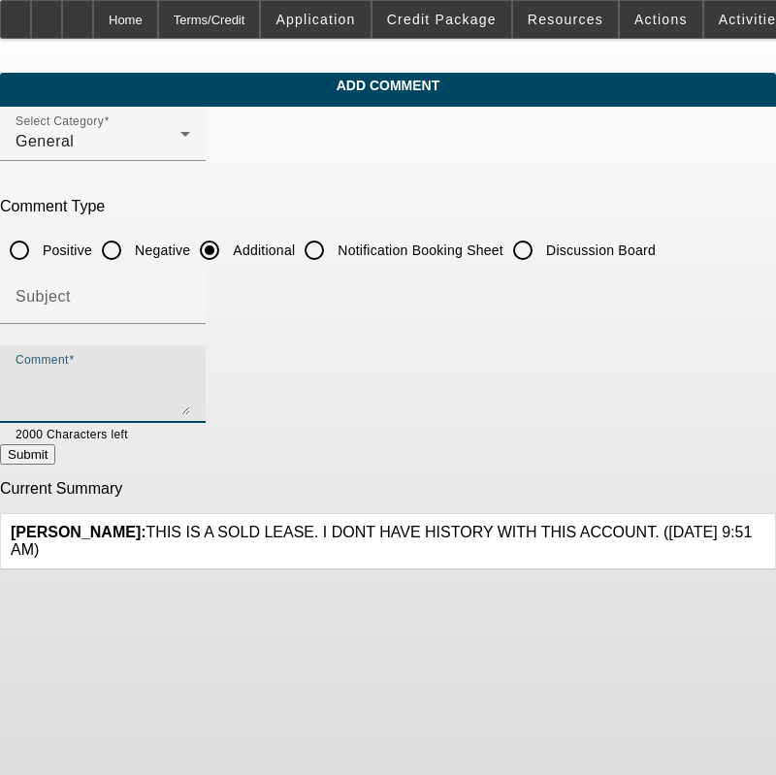
click at [190, 387] on textarea "Comment" at bounding box center [103, 391] width 175 height 47
click at [190, 380] on textarea "Comment" at bounding box center [103, 391] width 175 height 47
type textarea "All Pro Tree Service opened in 2010. The company is certified aborist busi"
drag, startPoint x: 470, startPoint y: 381, endPoint x: 47, endPoint y: 397, distance: 424.0
click at [47, 397] on div "Comment All Pro Tree Service opened in 2010. The company is certified aborist b…" at bounding box center [103, 384] width 206 height 78
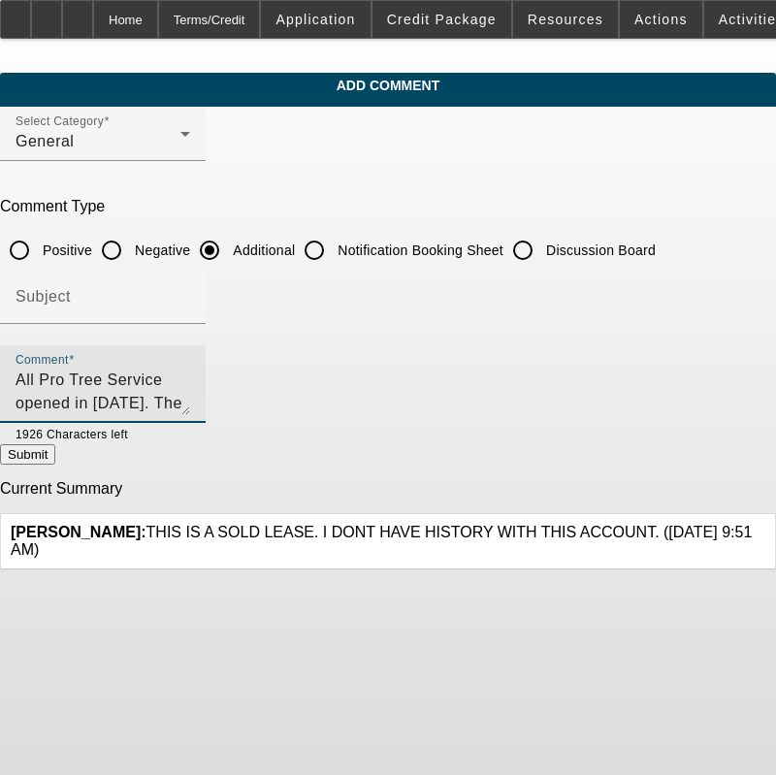
click at [128, 375] on textarea "All Pro Tree Service opened in 2010. The company is certified aborist busi" at bounding box center [103, 391] width 175 height 47
drag, startPoint x: 129, startPoint y: 375, endPoint x: 21, endPoint y: 382, distance: 107.8
click at [21, 382] on app-comments-manage "Add Comment Select Category General Comment Type Positive Negative Additional N…" at bounding box center [388, 321] width 776 height 497
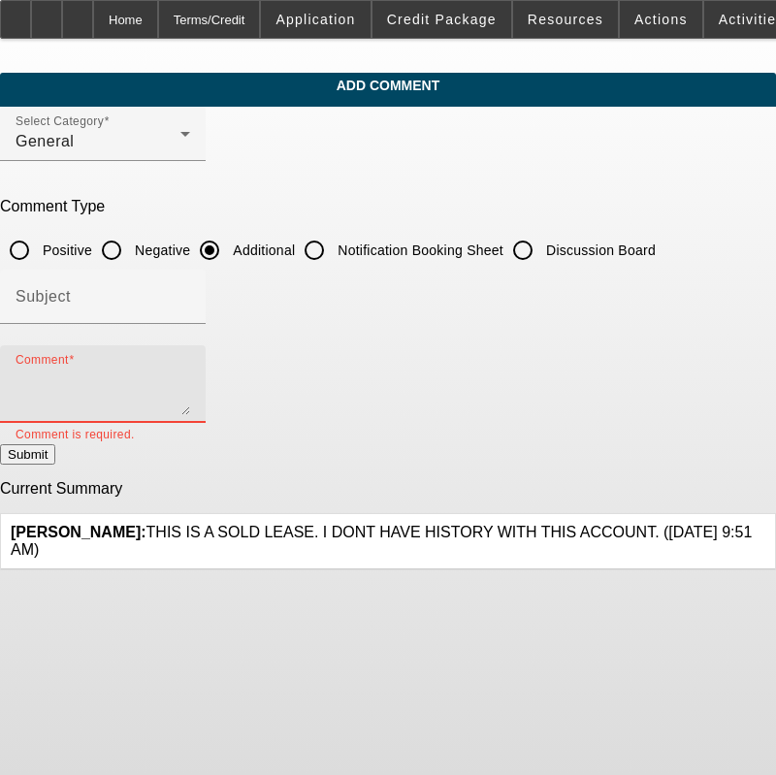
click at [190, 396] on textarea "Comment" at bounding box center [103, 391] width 175 height 47
paste textarea "All Pro Tree Service, established in [DATE], is a certified arborist business p…"
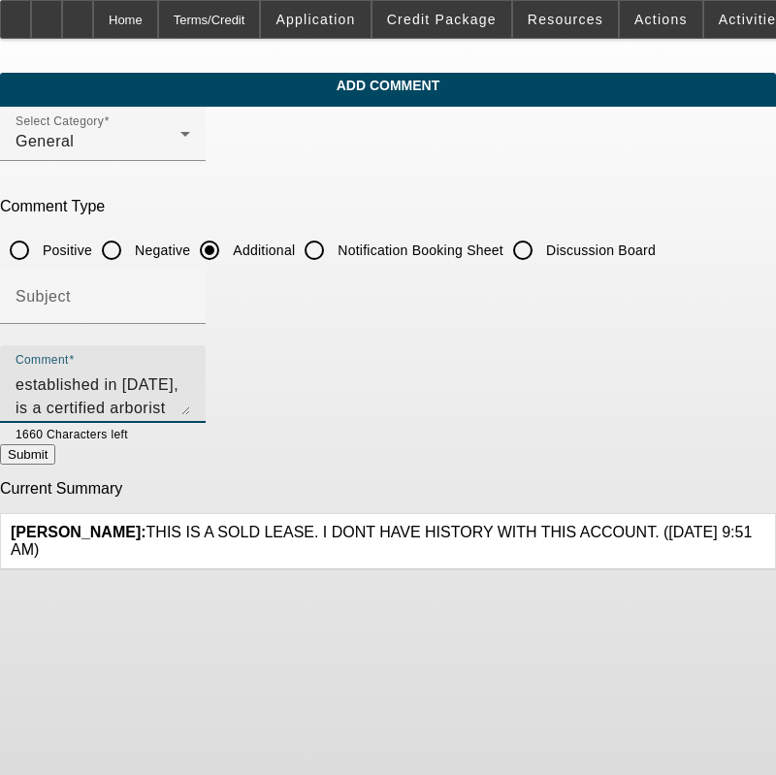
scroll to position [23, 0]
type textarea "All Pro Tree Service, established in [DATE], is a certified arborist business p…"
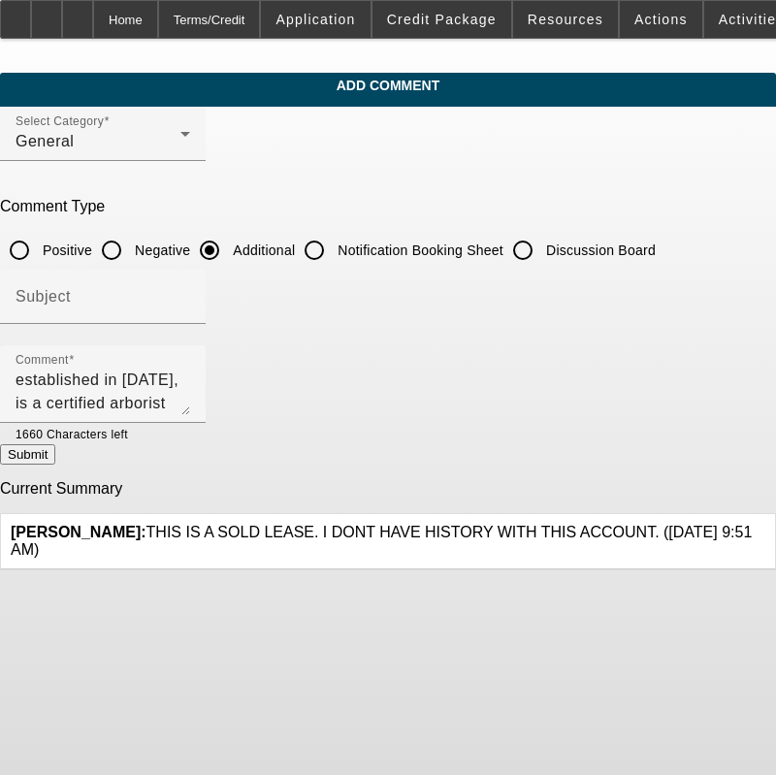
click at [55, 452] on button "Submit" at bounding box center [27, 454] width 55 height 20
radio input "true"
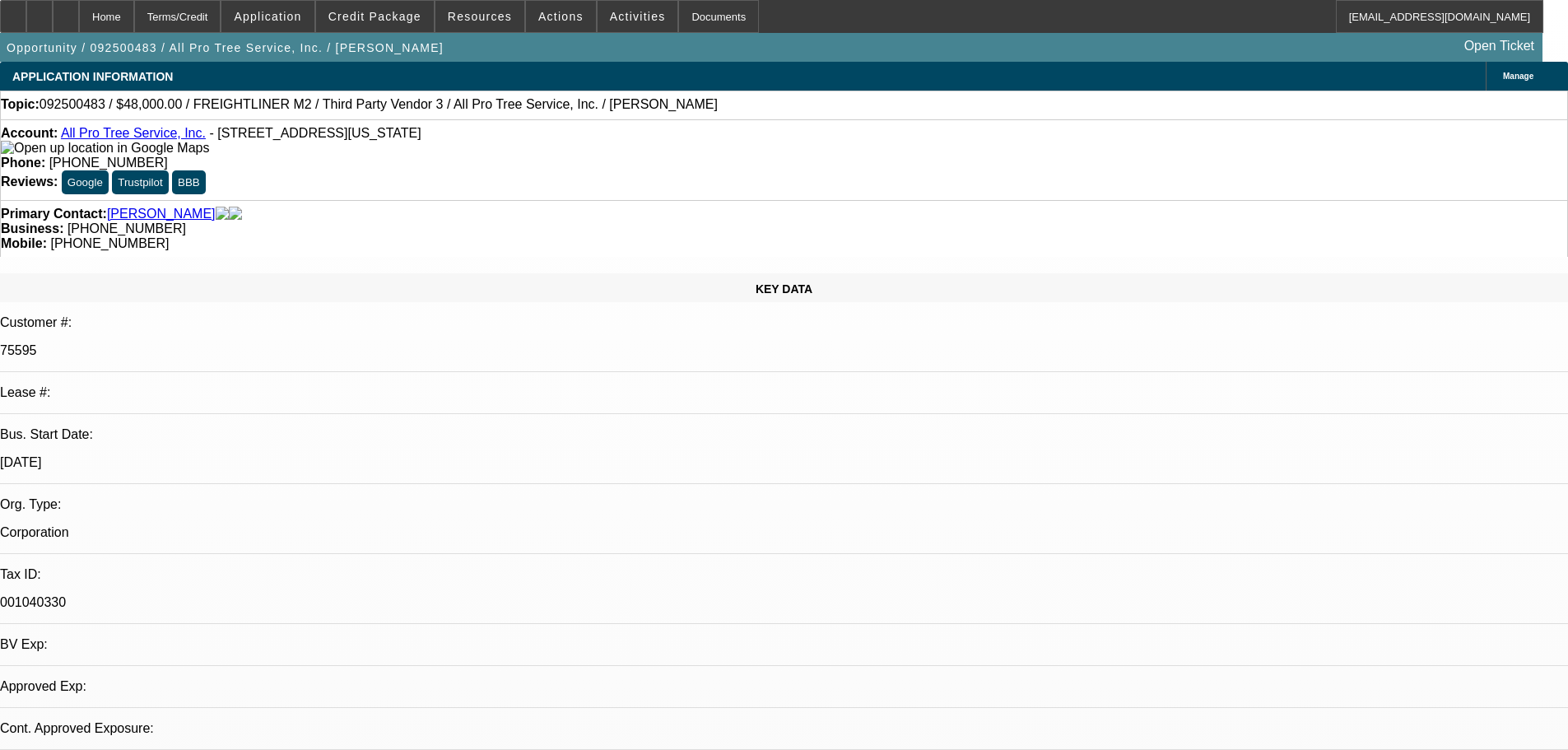
select select "0"
select select "6"
click at [420, 17] on span "Credit Package" at bounding box center [375, 17] width 93 height 14
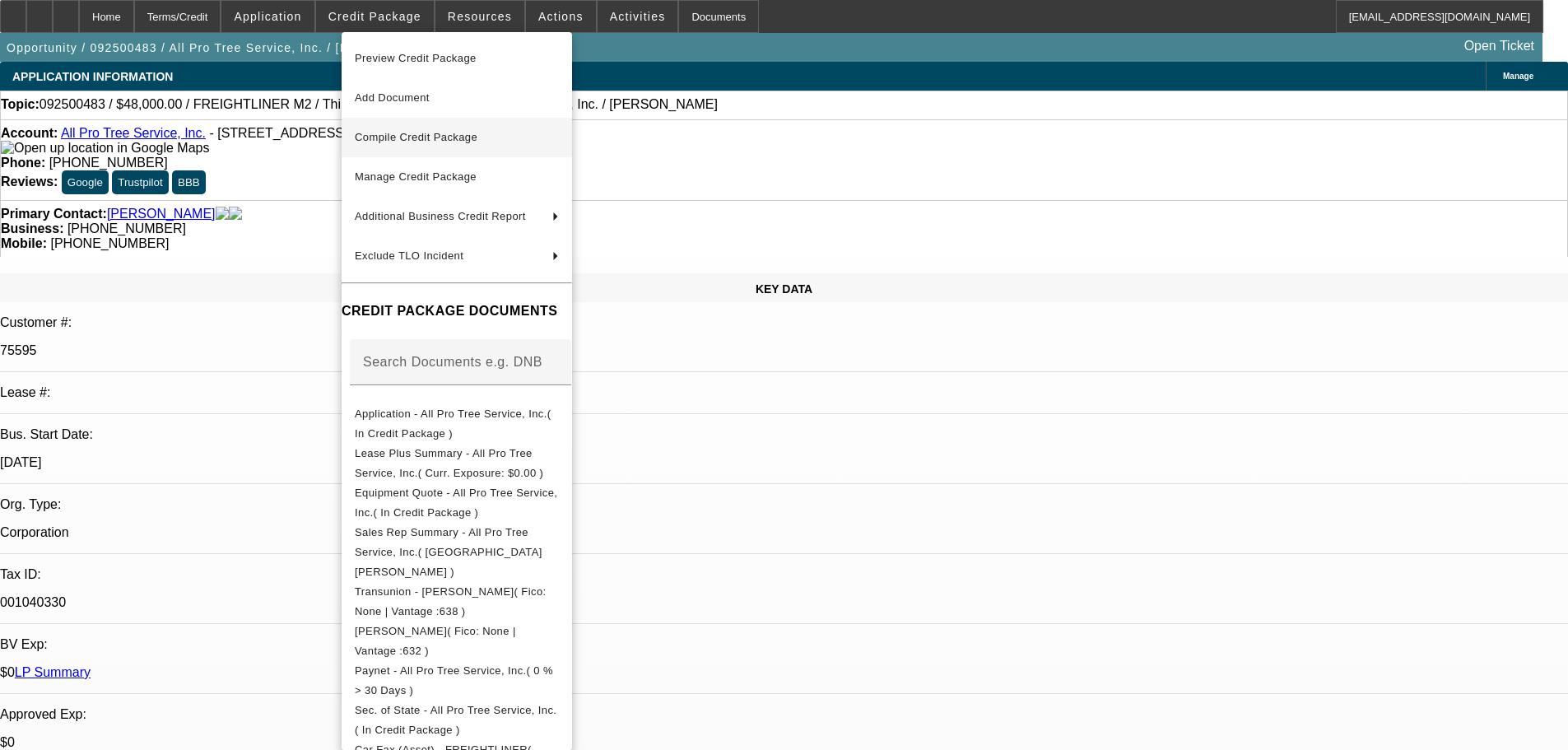
click at [458, 140] on span "Compile Credit Package" at bounding box center [416, 137] width 122 height 13
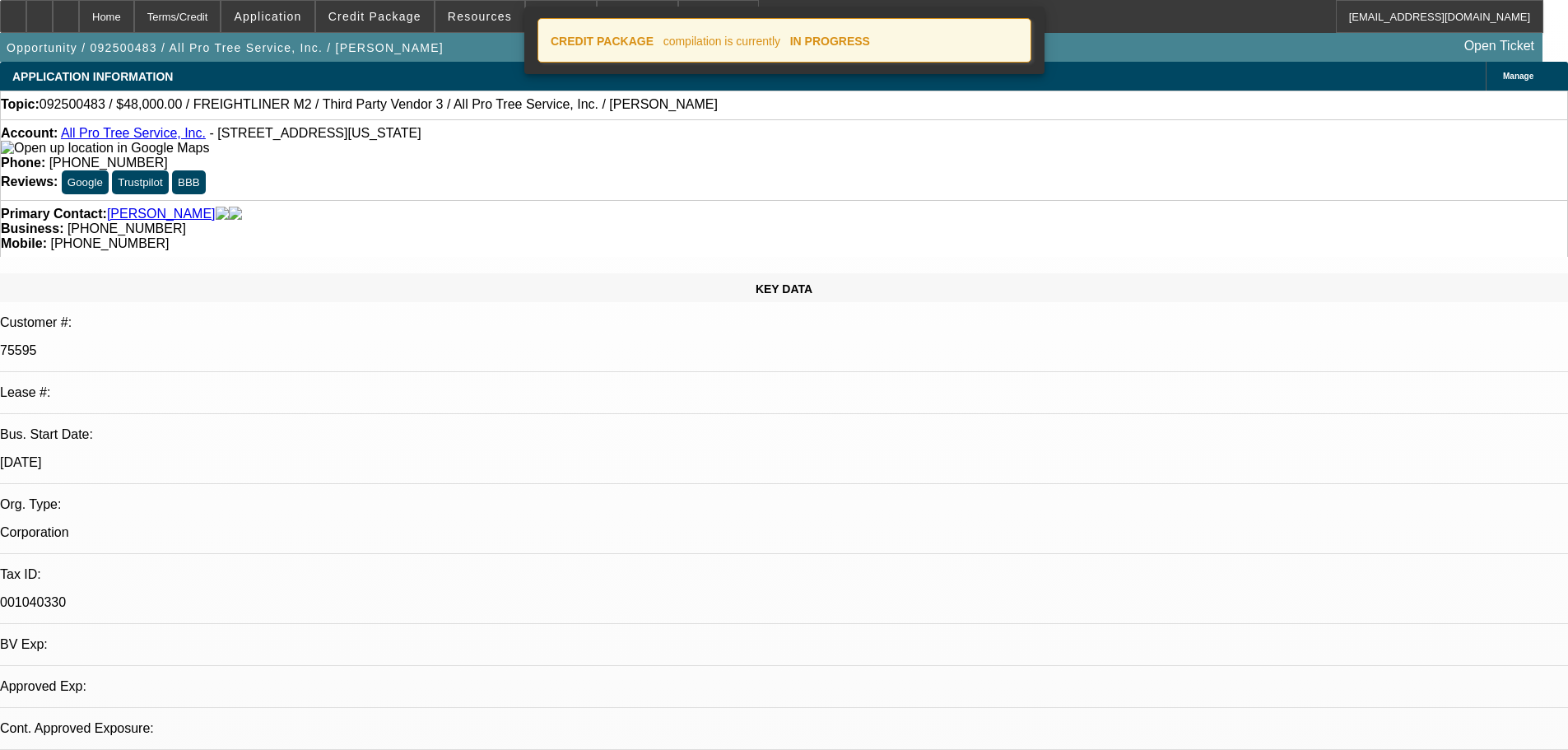
select select "0"
select select "6"
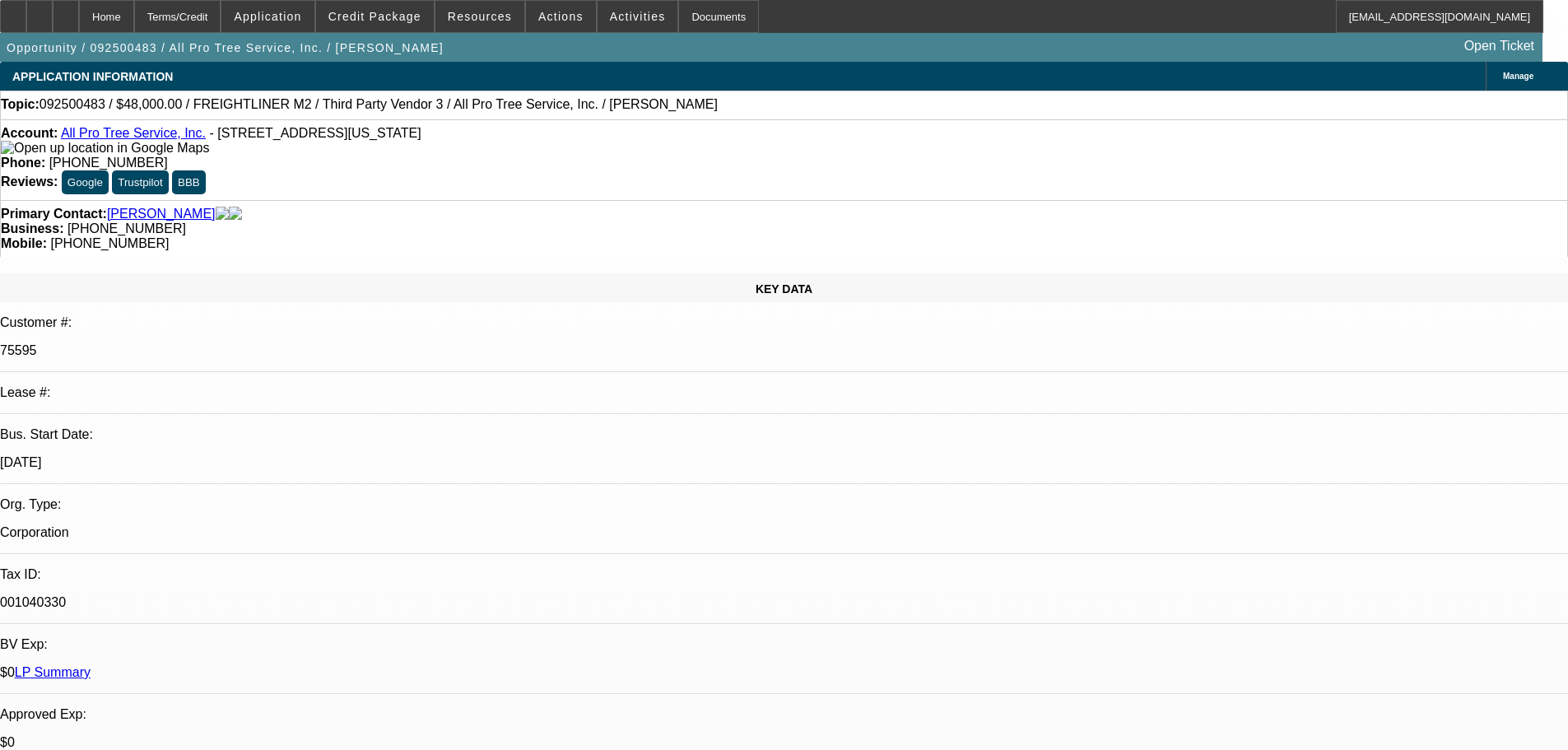
click at [165, 139] on link "All Pro Tree Service, Inc." at bounding box center [133, 133] width 145 height 14
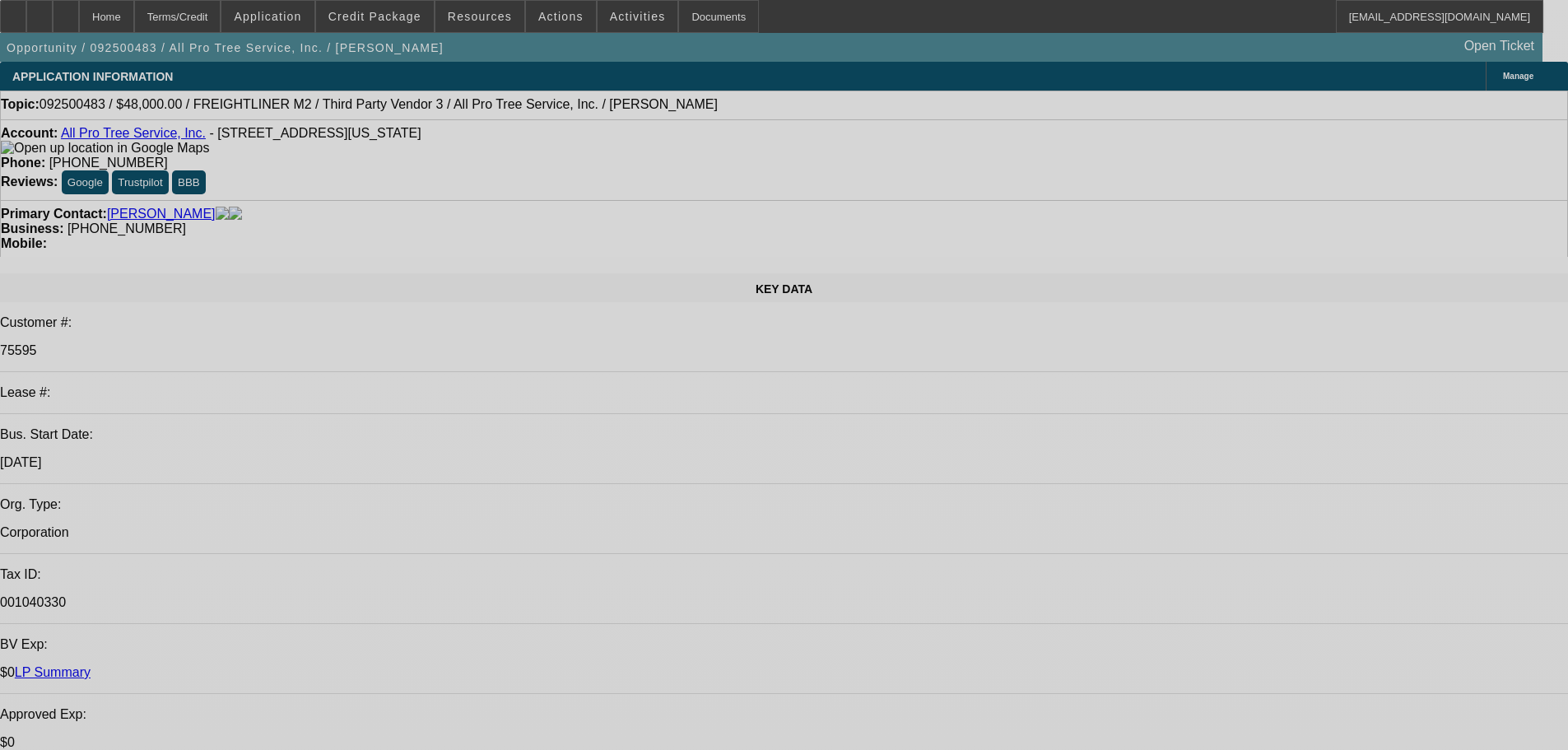
select select "0"
select select "6"
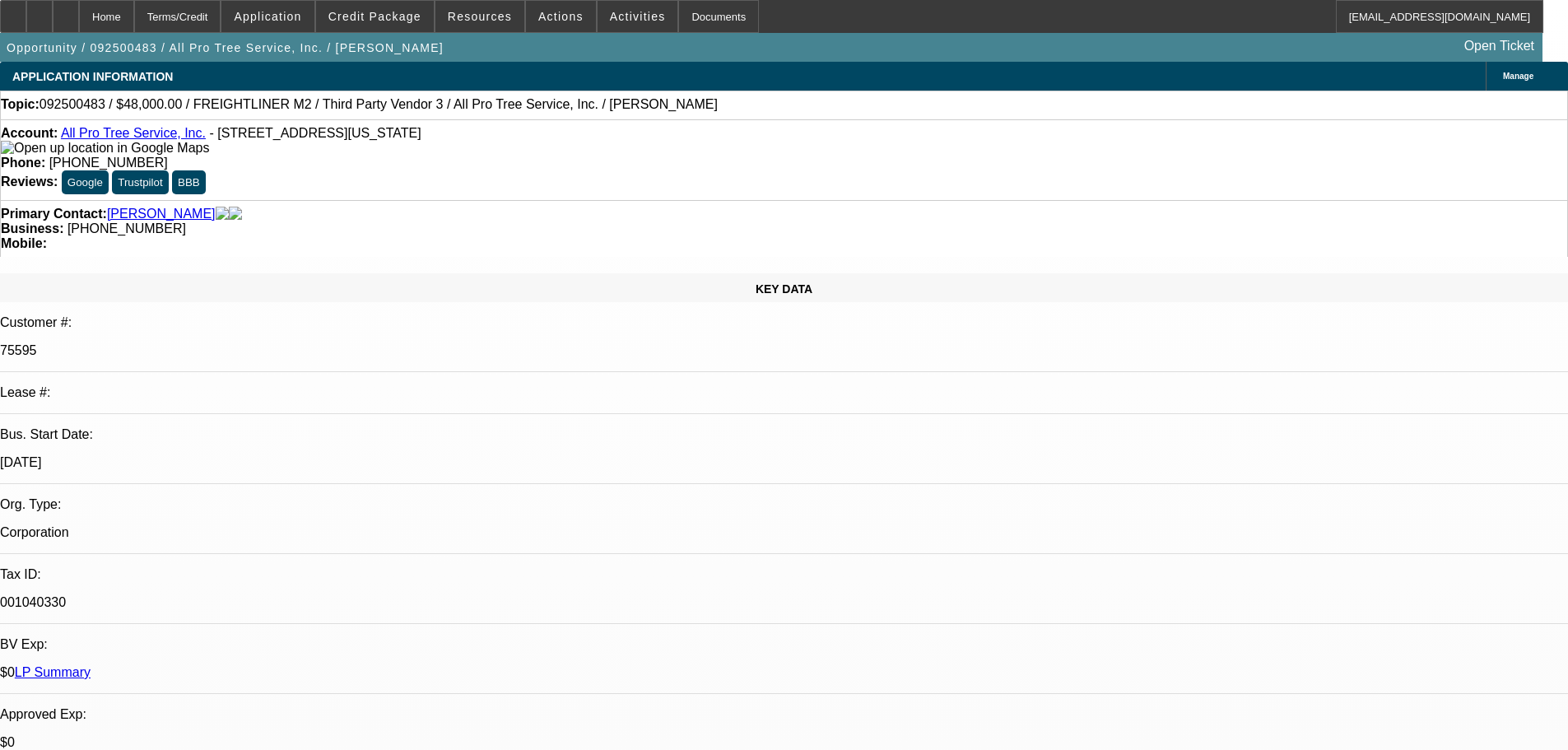
click at [166, 206] on link "[PERSON_NAME]" at bounding box center [161, 213] width 109 height 14
click at [66, 11] on icon at bounding box center [66, 11] width 0 height 0
select select "0"
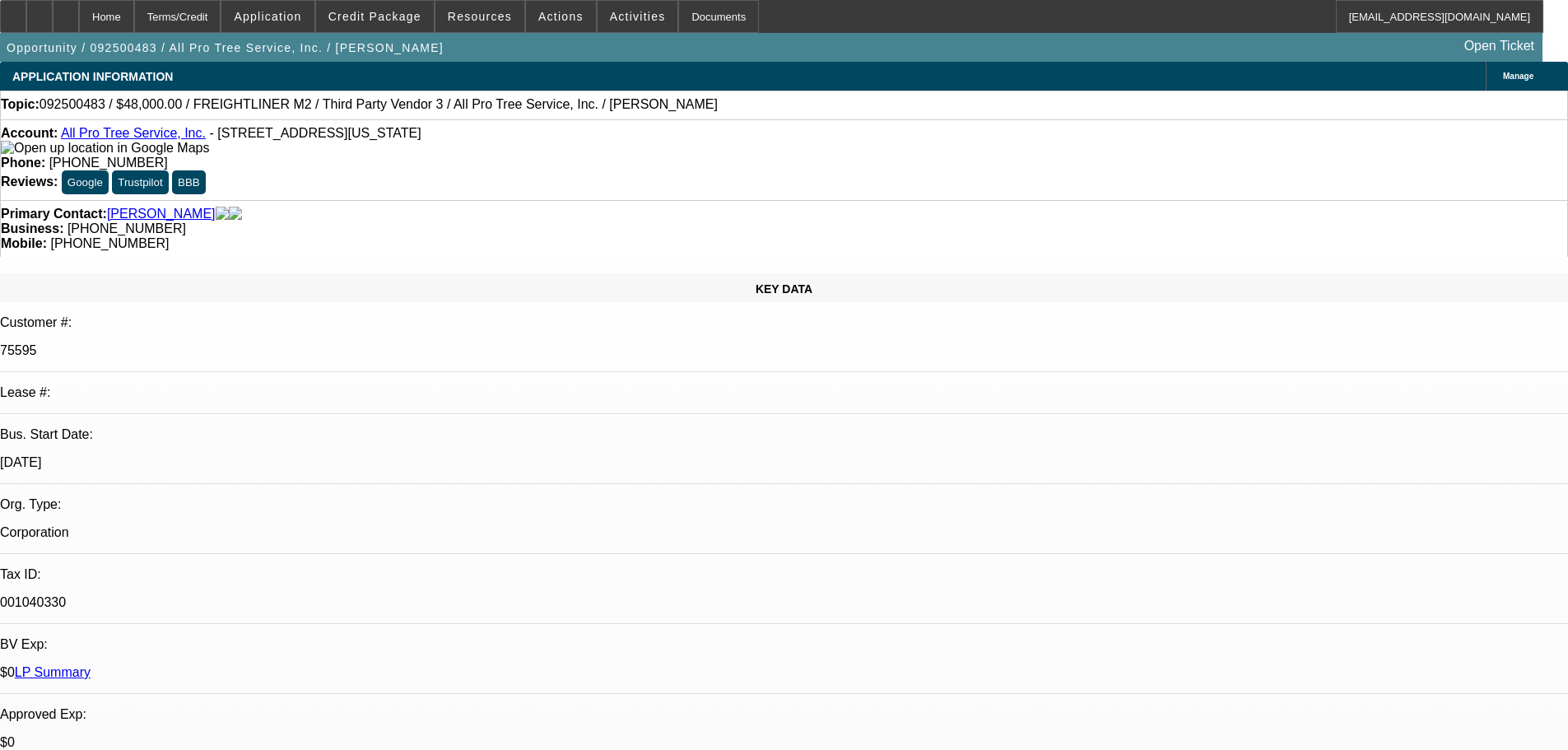
select select "6"
click at [162, 135] on link "All Pro Tree Service, Inc." at bounding box center [133, 133] width 145 height 14
drag, startPoint x: 677, startPoint y: 179, endPoint x: 600, endPoint y: 178, distance: 77.0
click at [587, 200] on div "Primary Contact: Dos Santos, Lucas Business: (508) 816-4347 Mobile: (508) 371-5…" at bounding box center [784, 228] width 1568 height 57
copy span "[PHONE_NUMBER]"
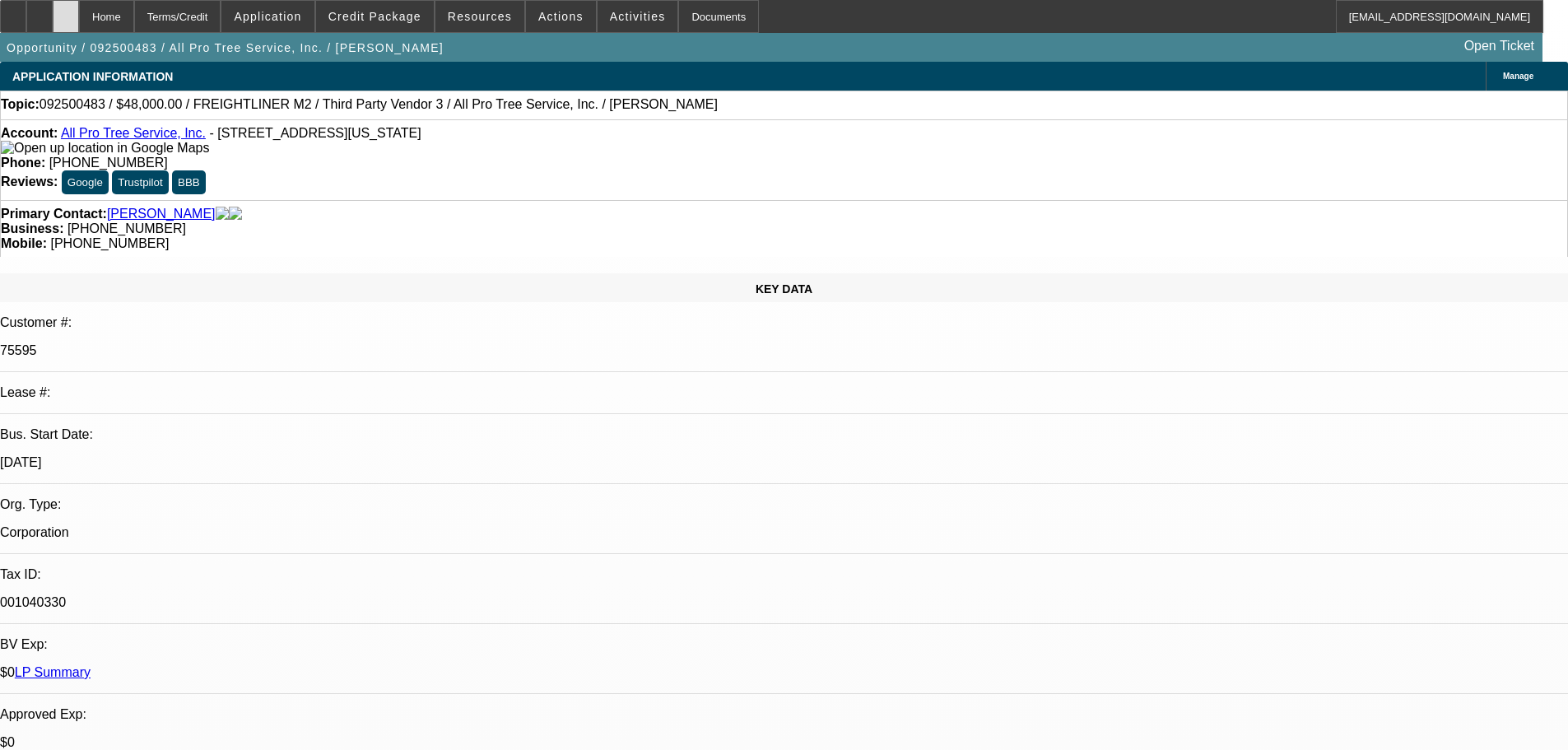
click at [66, 11] on icon at bounding box center [66, 11] width 0 height 0
select select "0"
select select "6"
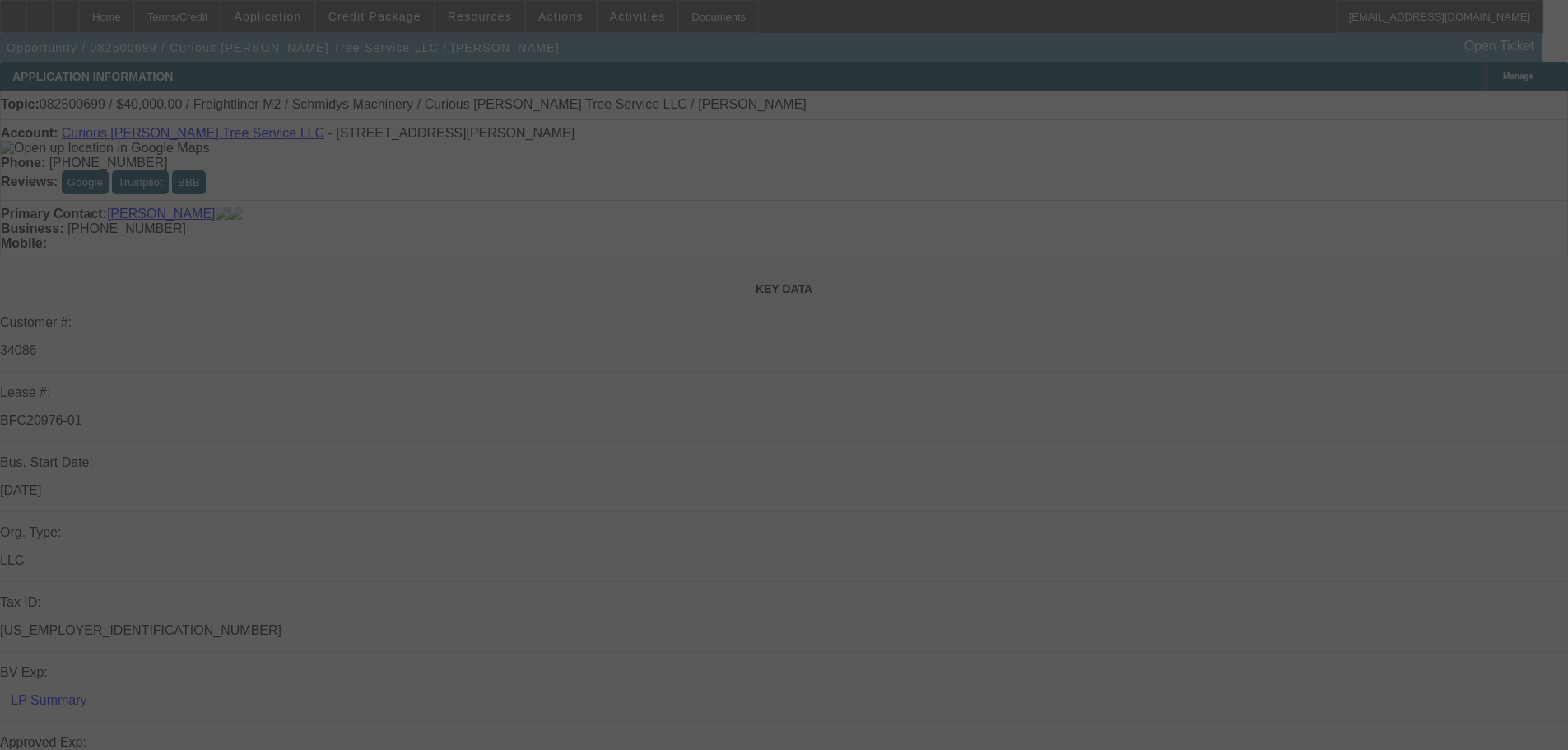
select select "0"
select select "3"
select select "0"
select select "6"
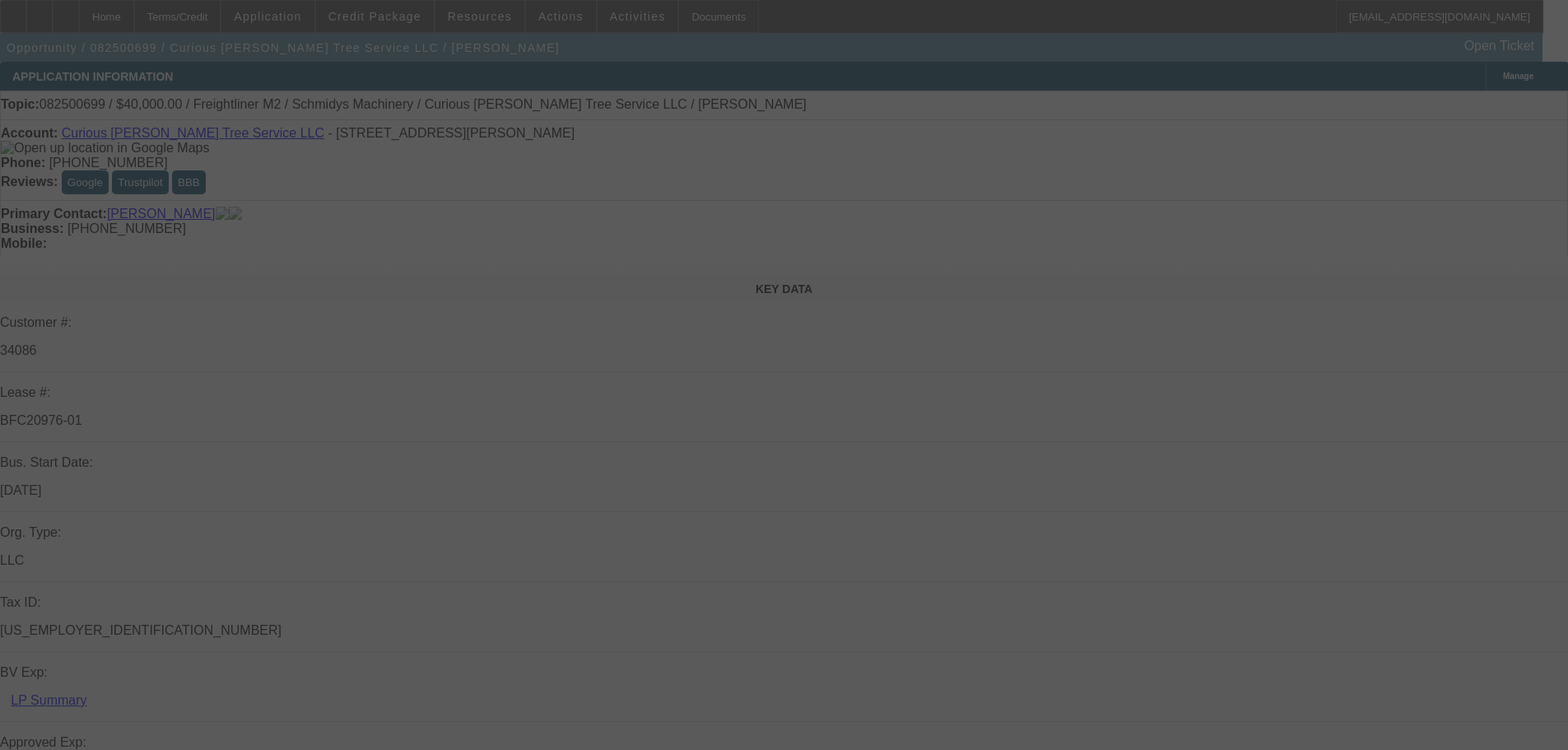
select select "0"
select select "2"
select select "0"
select select "6"
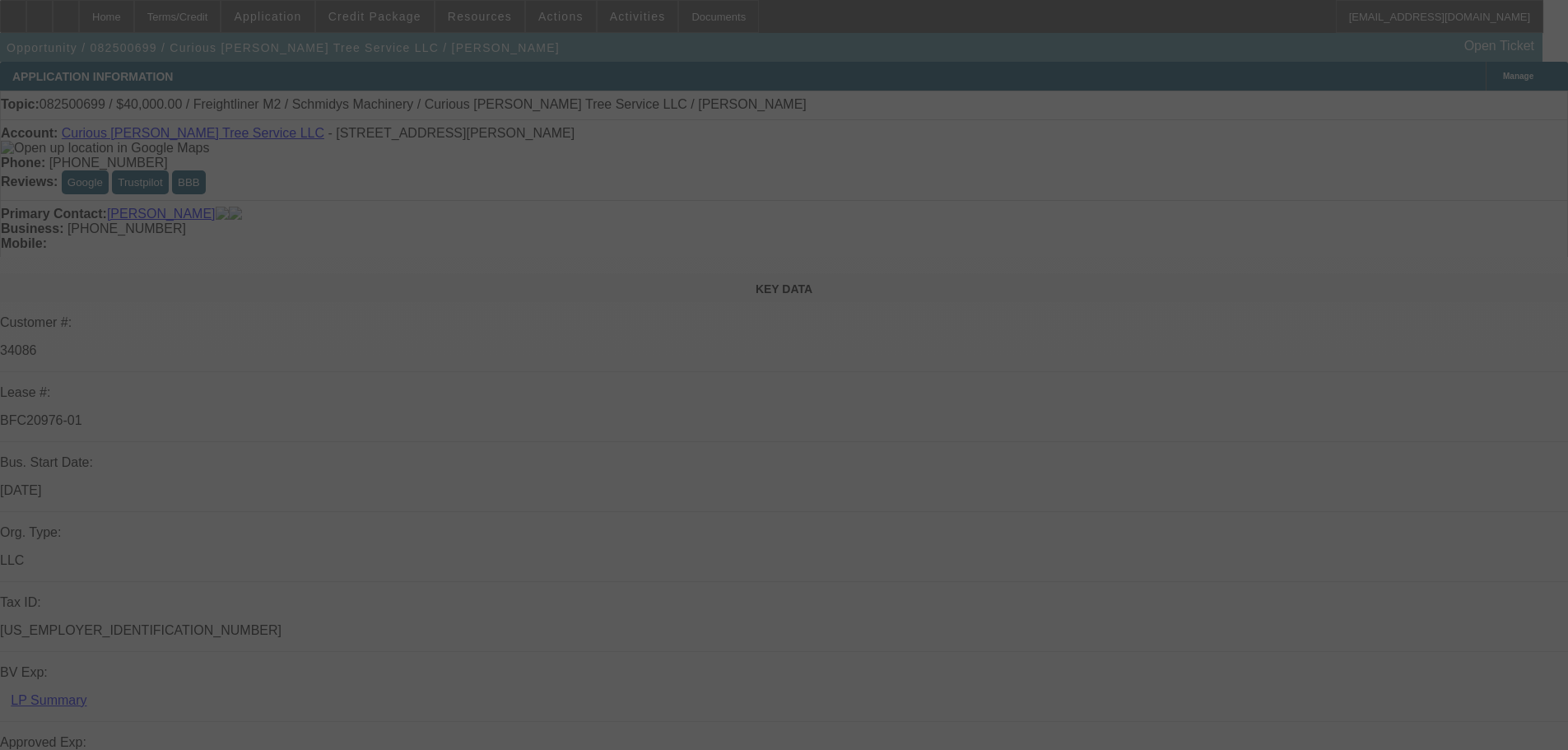
select select "0"
select select "2"
select select "0"
select select "6"
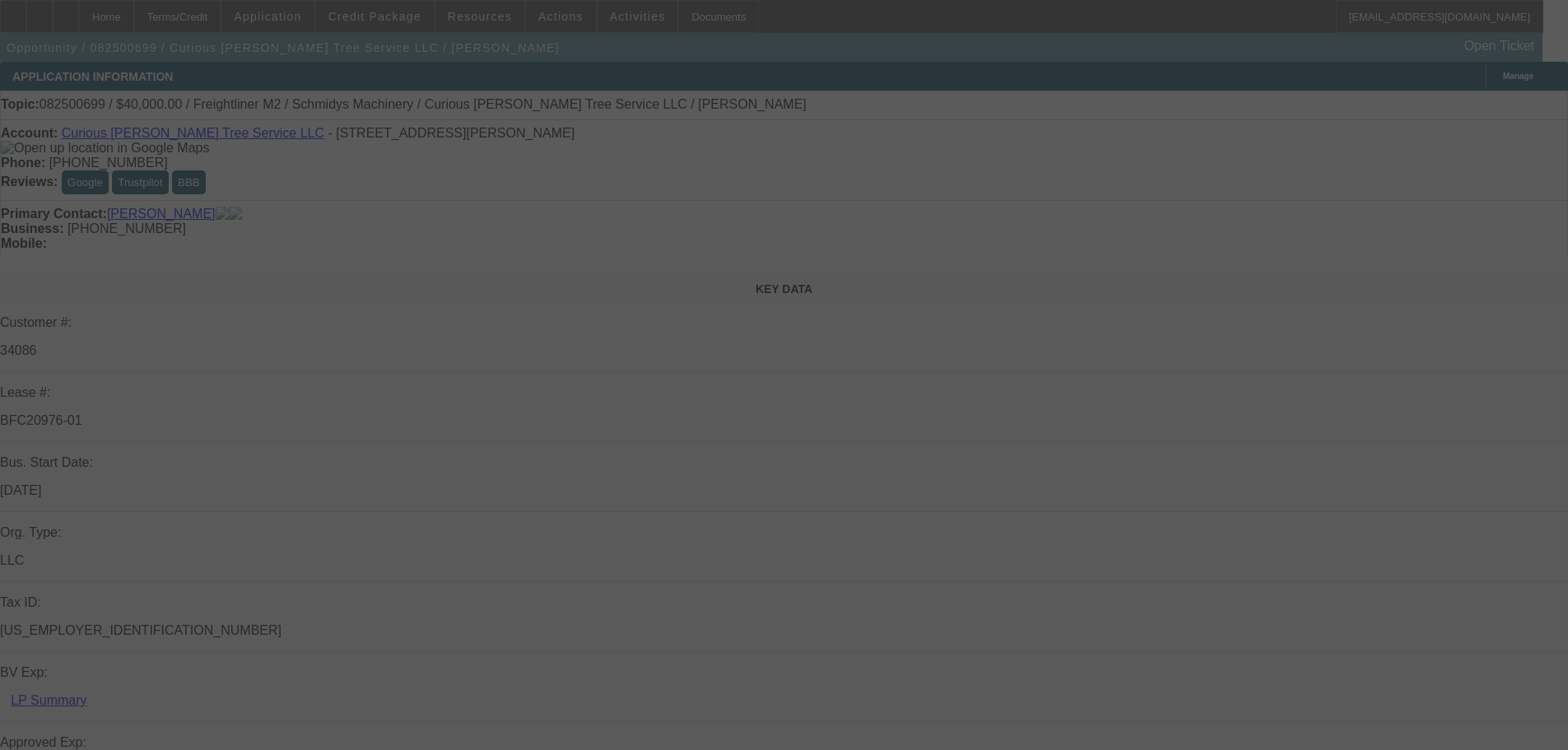
select select "0"
select select "6"
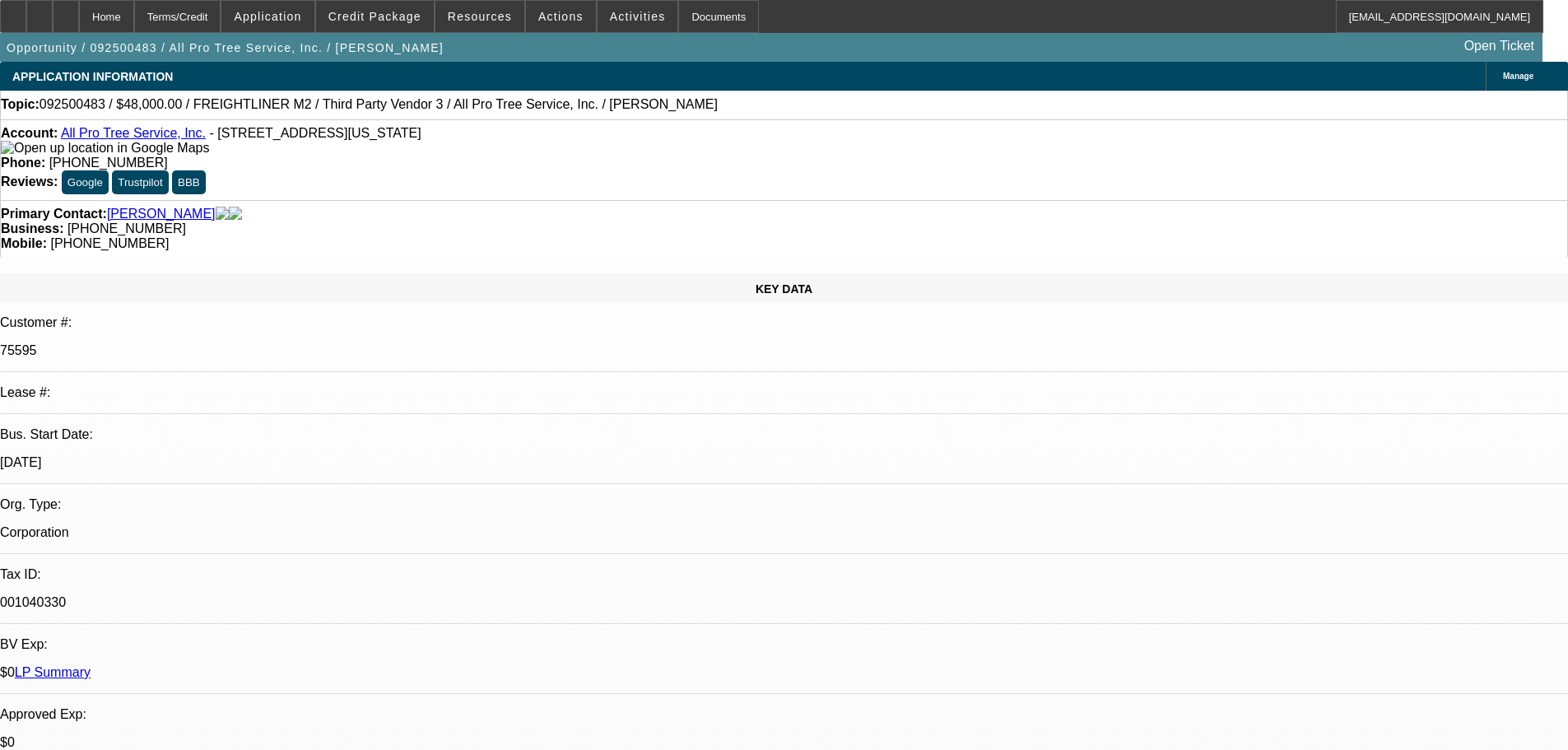
select select "0"
select select "6"
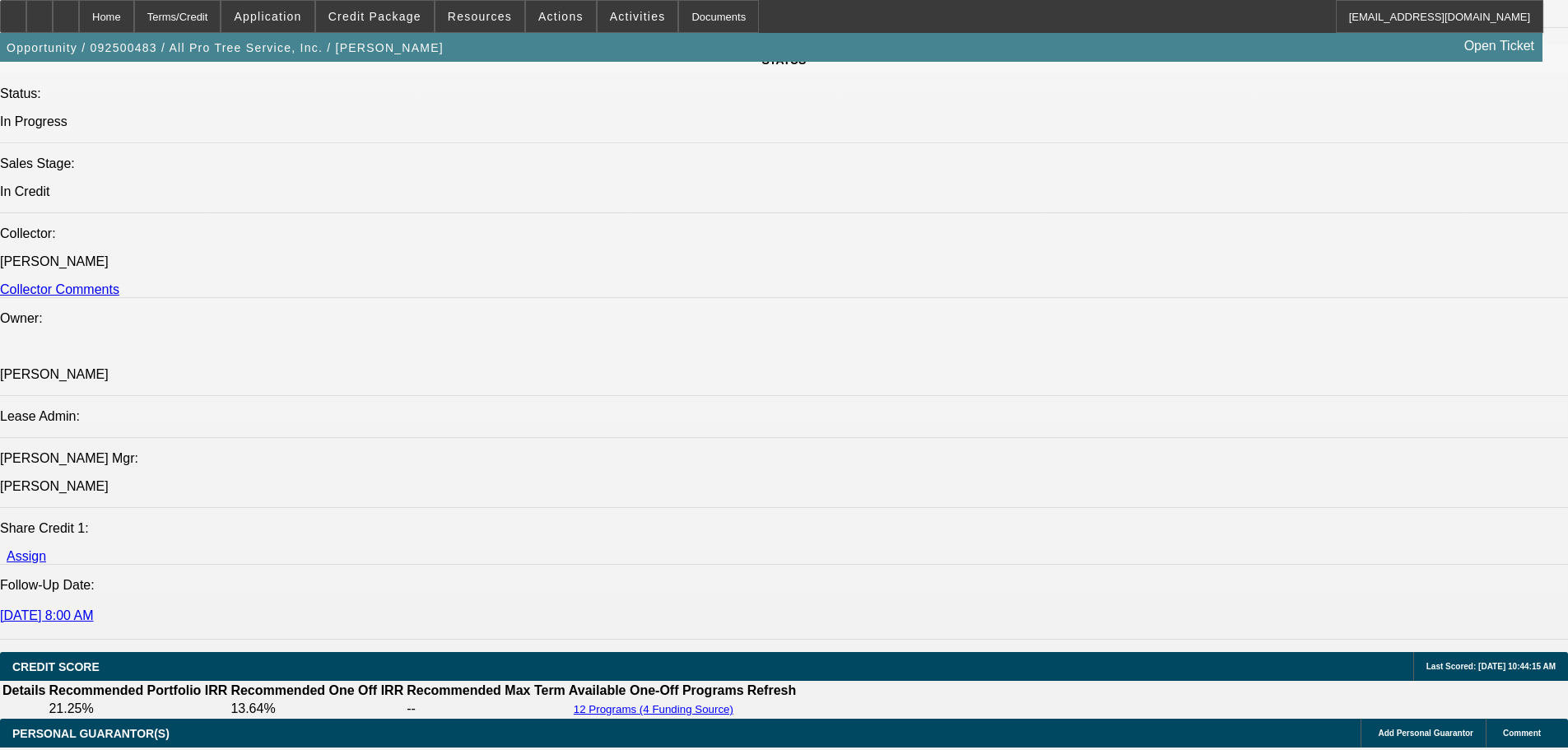
scroll to position [2059, 0]
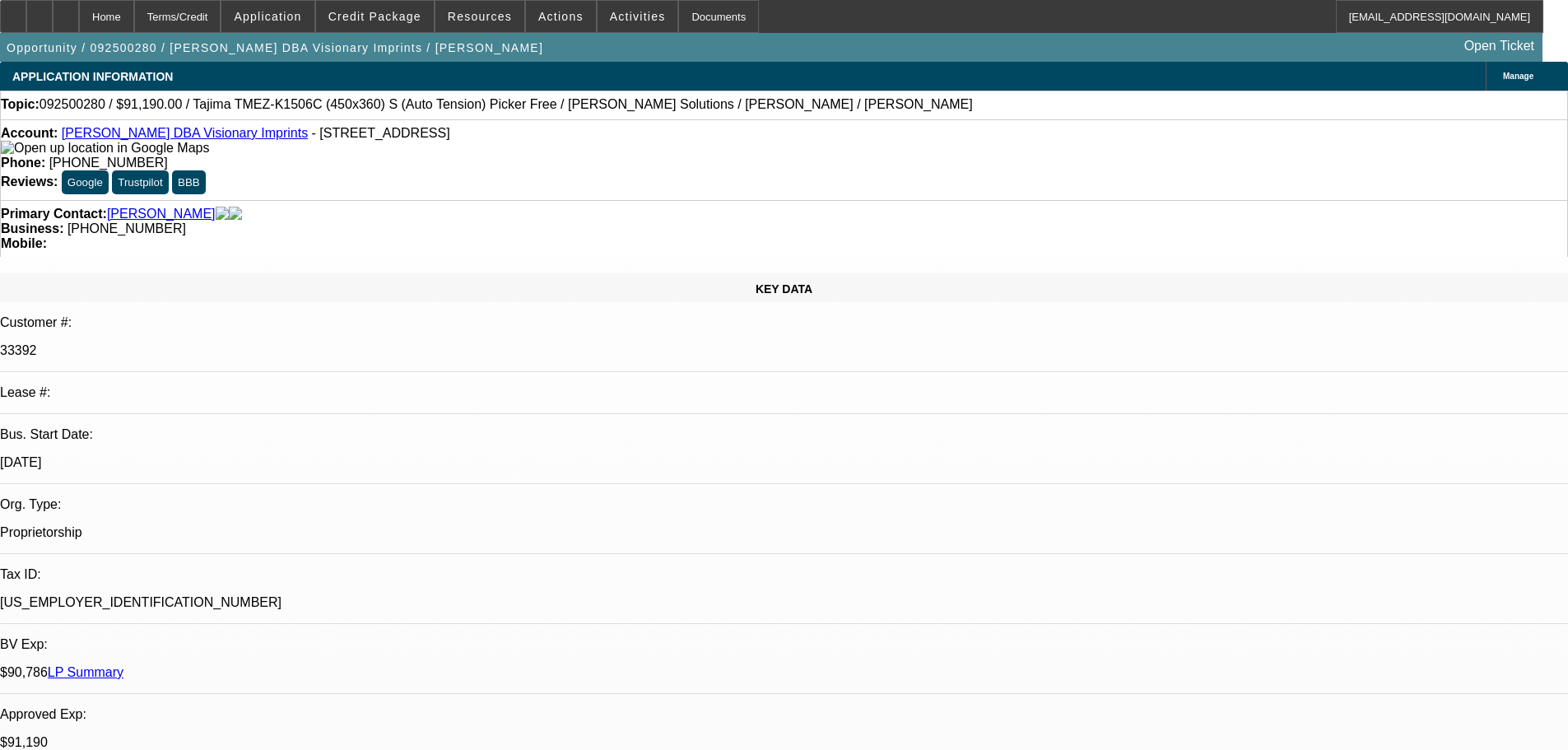
select select "0"
select select "2"
select select "0.1"
select select "4"
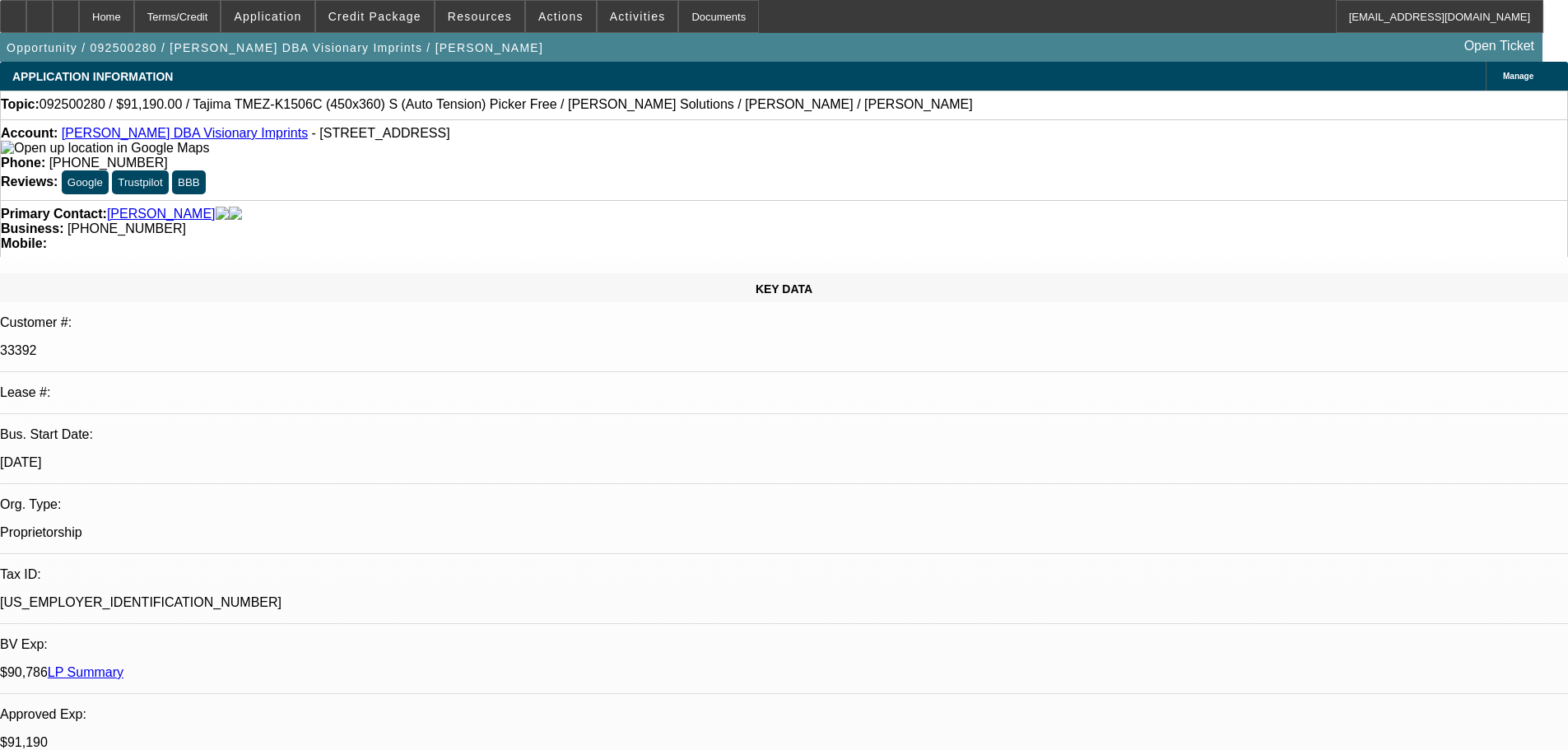
select select "0"
select select "2"
select select "0.1"
select select "4"
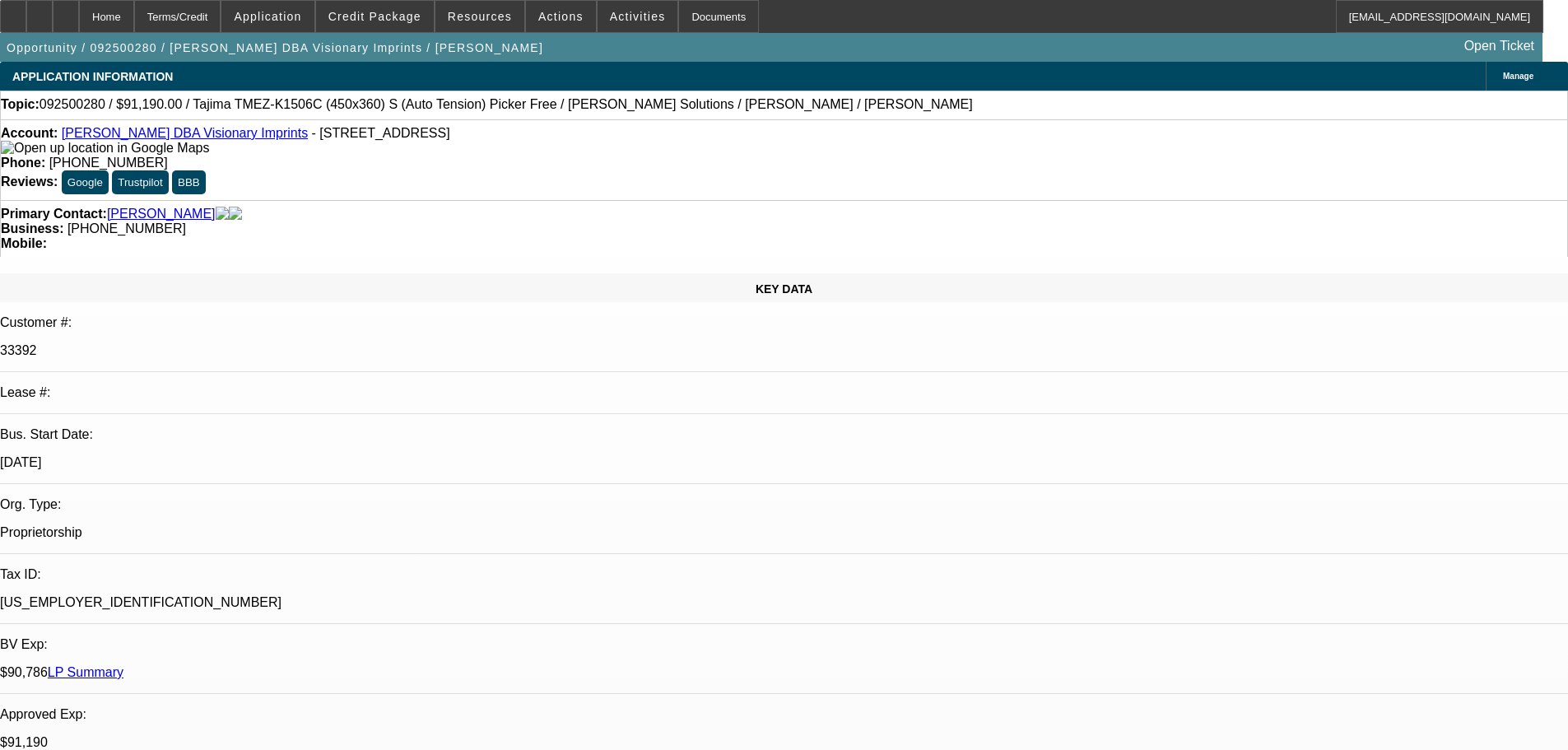
select select "0"
select select "2"
select select "0.1"
select select "4"
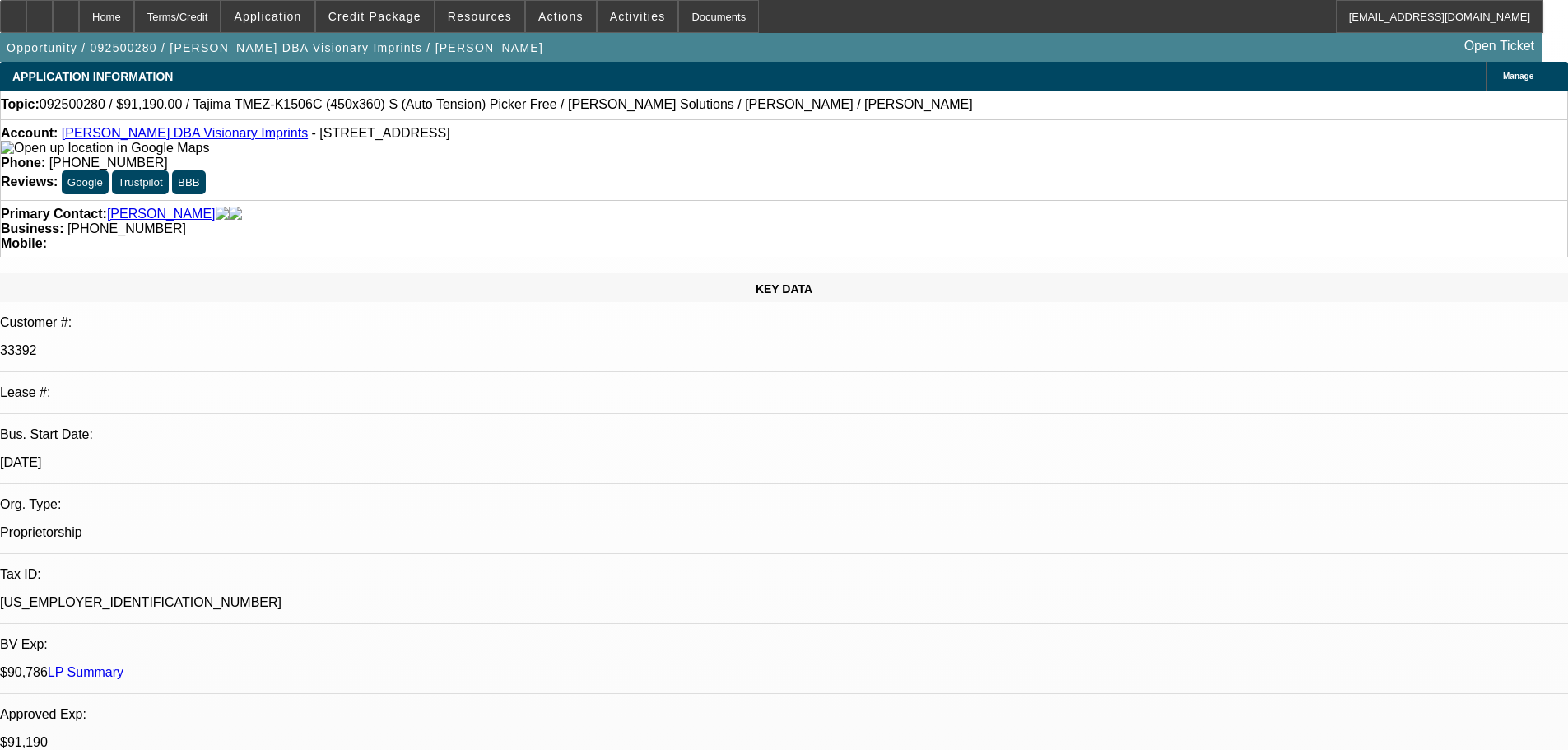
select select "0"
select select "0.1"
select select "4"
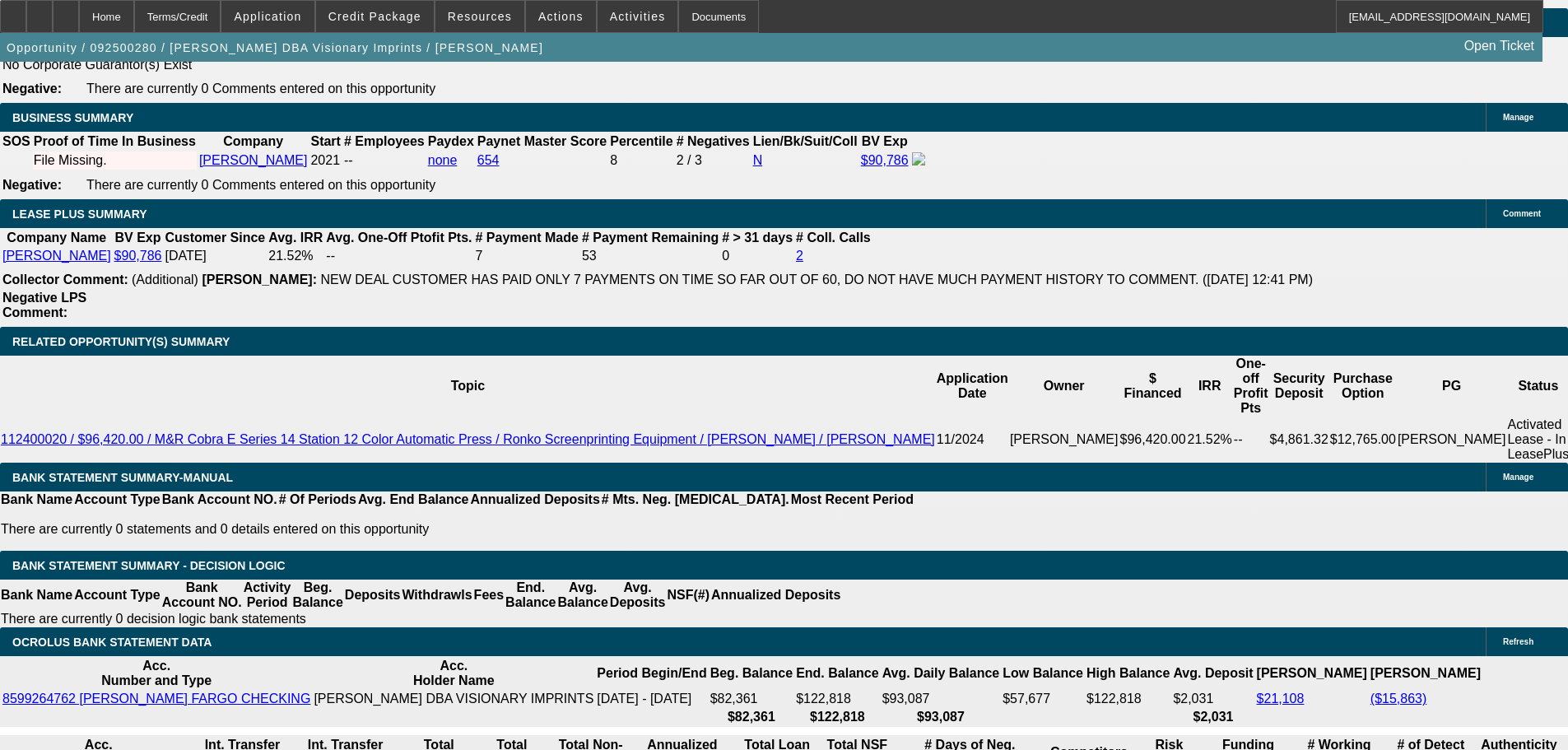
scroll to position [2588, 0]
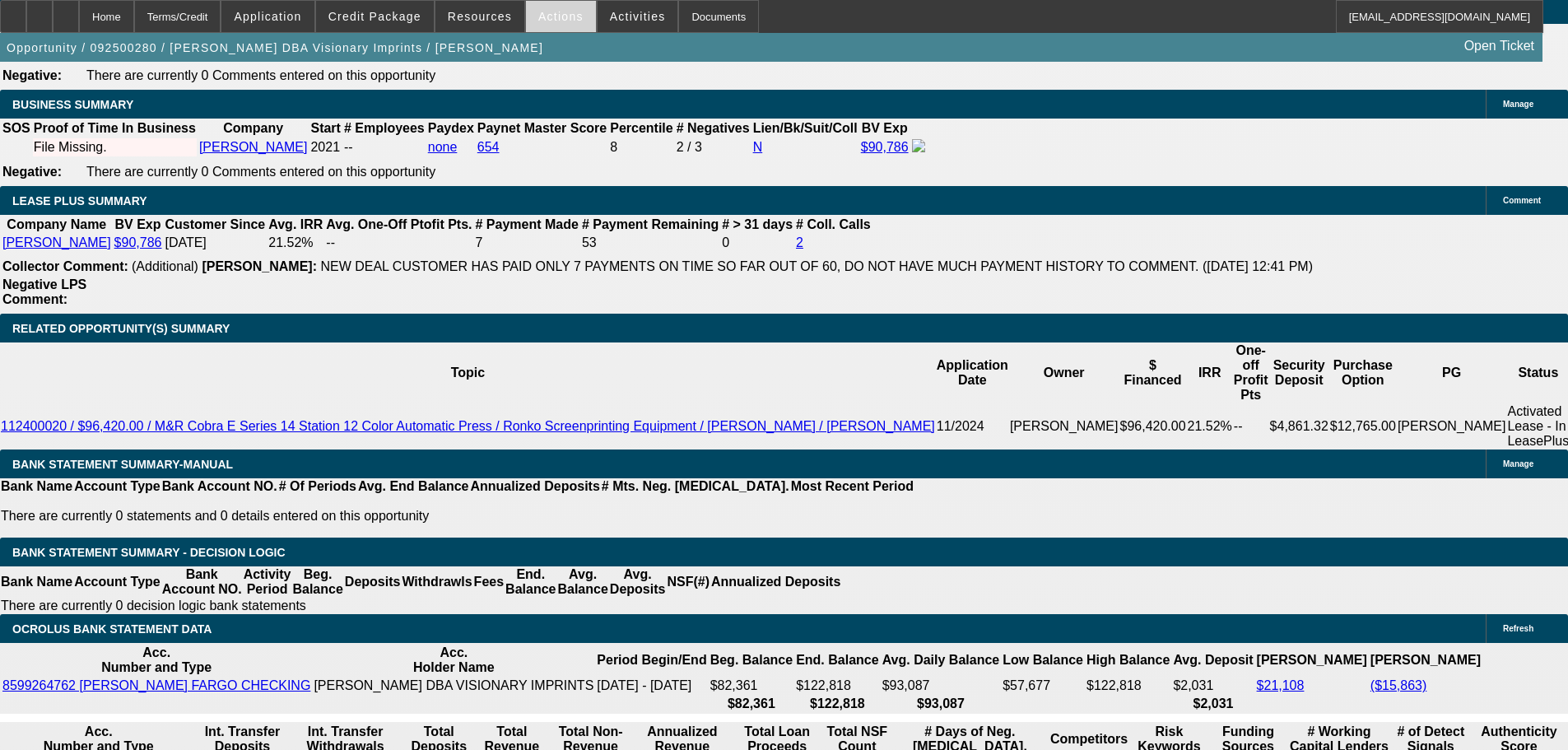
click at [555, 29] on span at bounding box center [561, 16] width 70 height 40
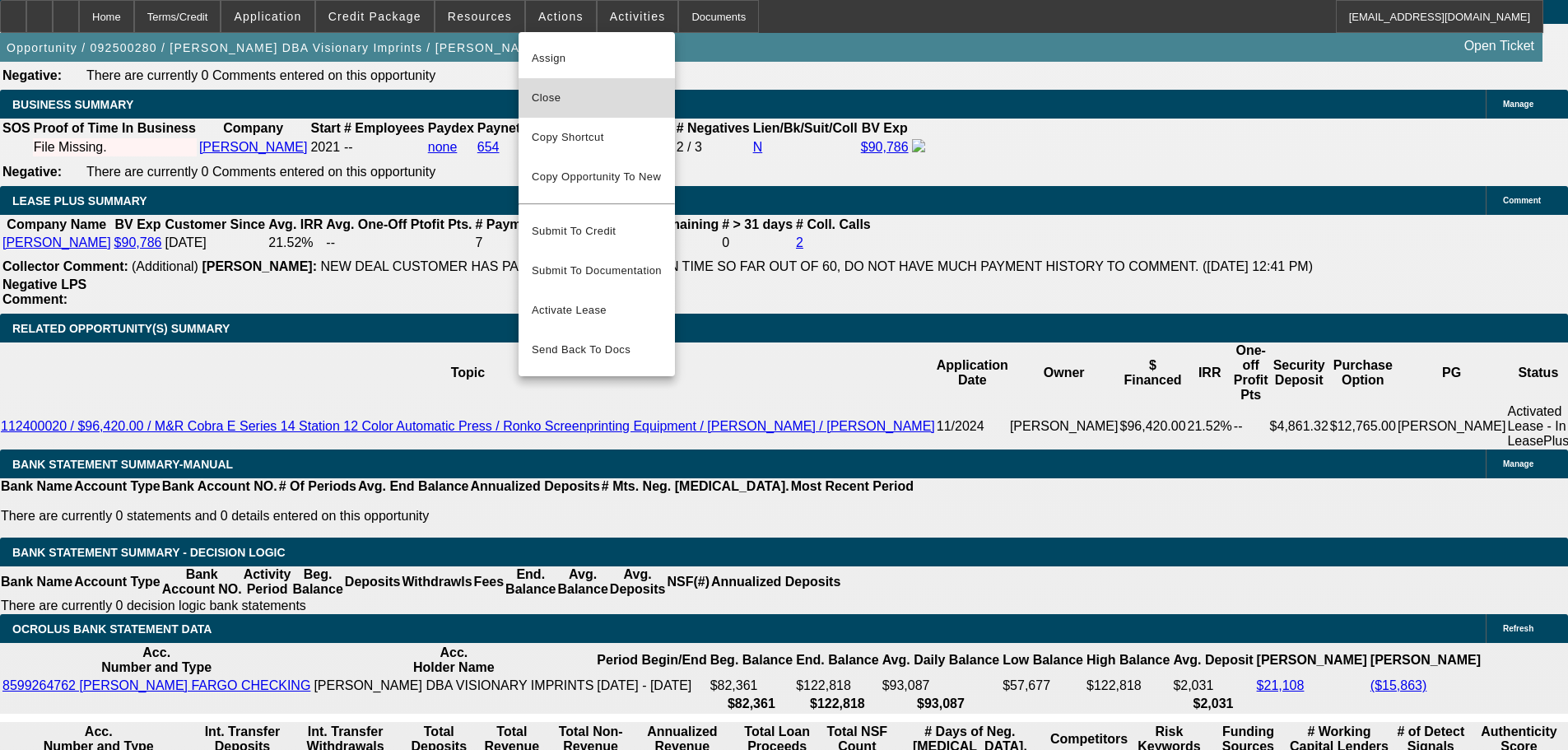
click at [578, 94] on span "Close" at bounding box center [596, 98] width 130 height 20
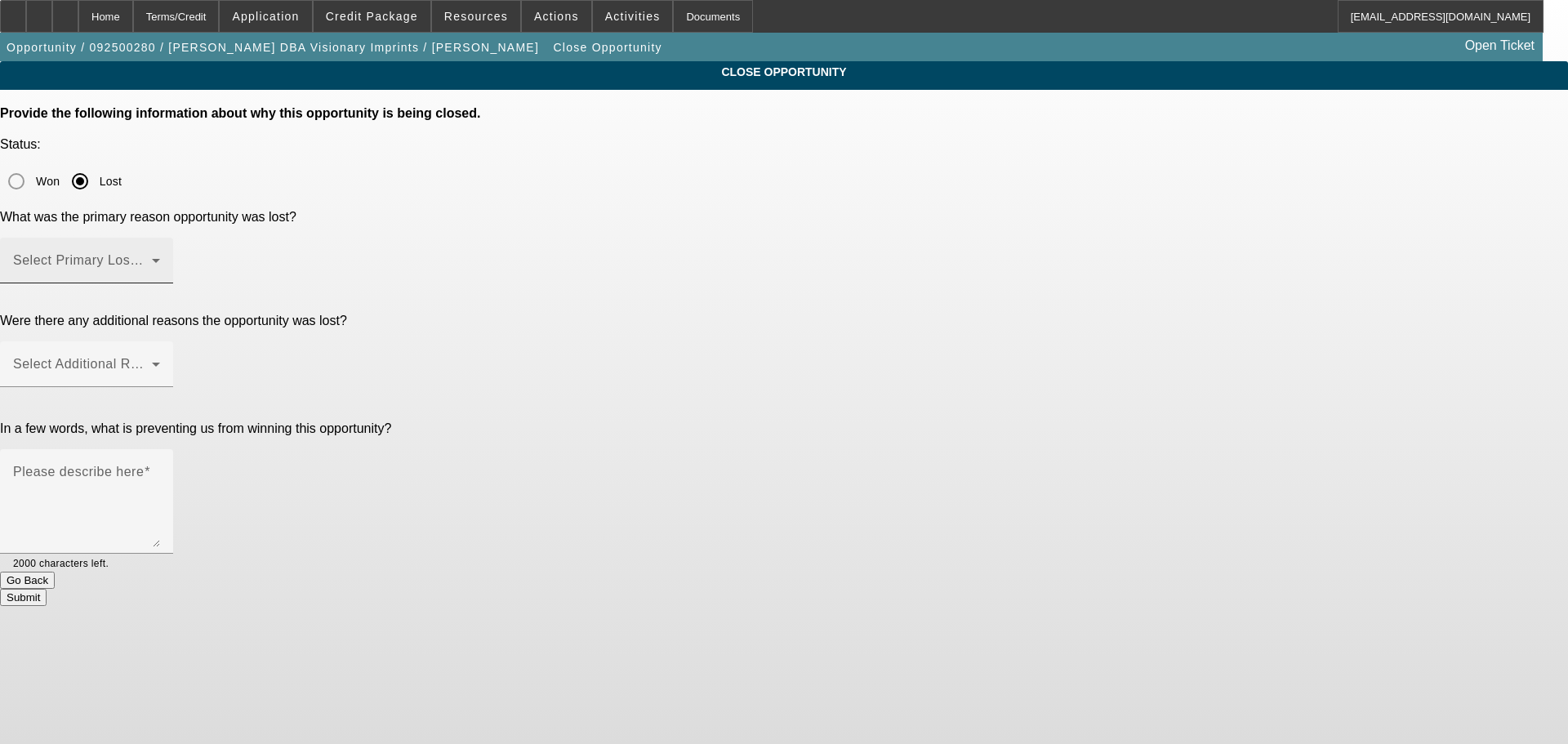
click at [152, 257] on span at bounding box center [83, 266] width 139 height 19
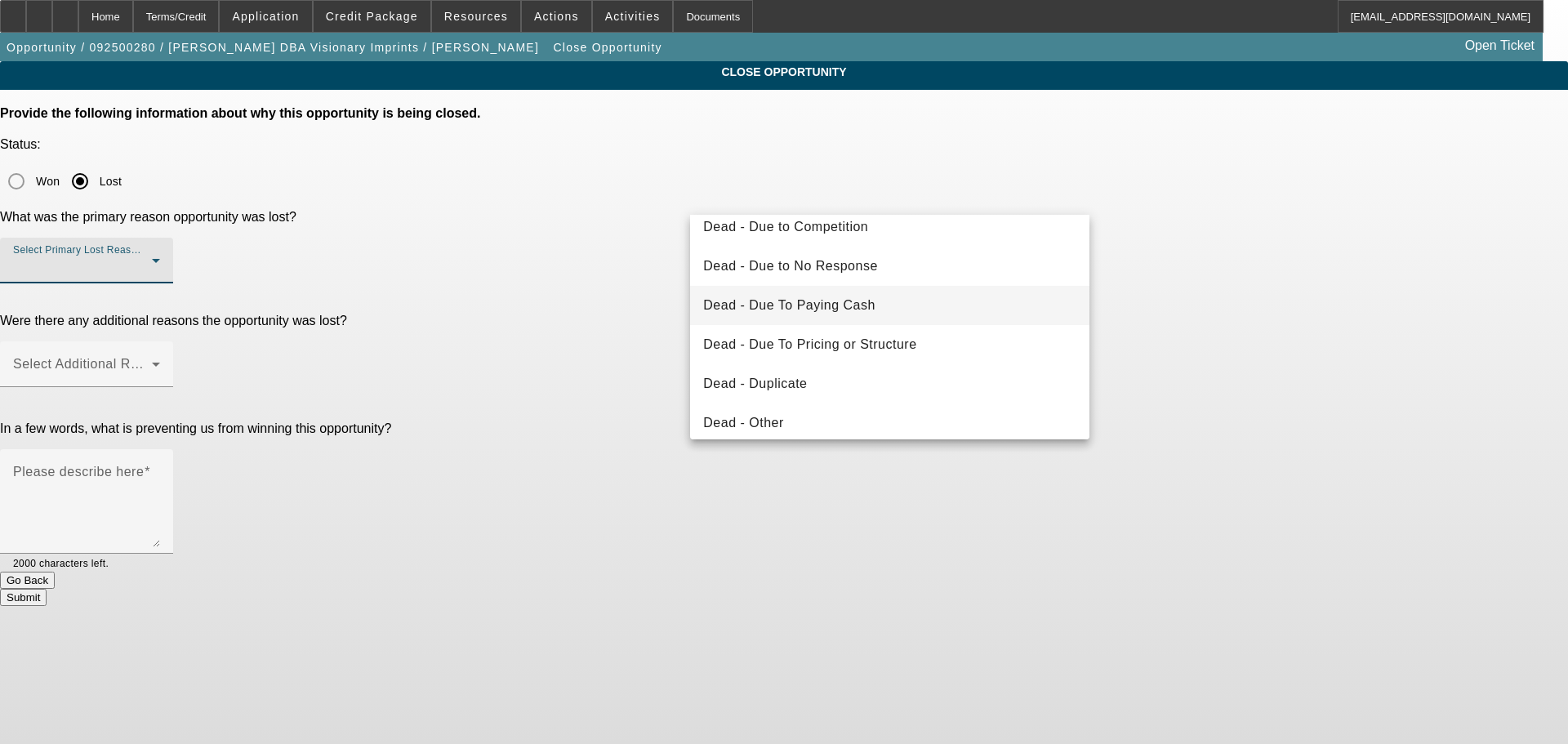
scroll to position [82, 0]
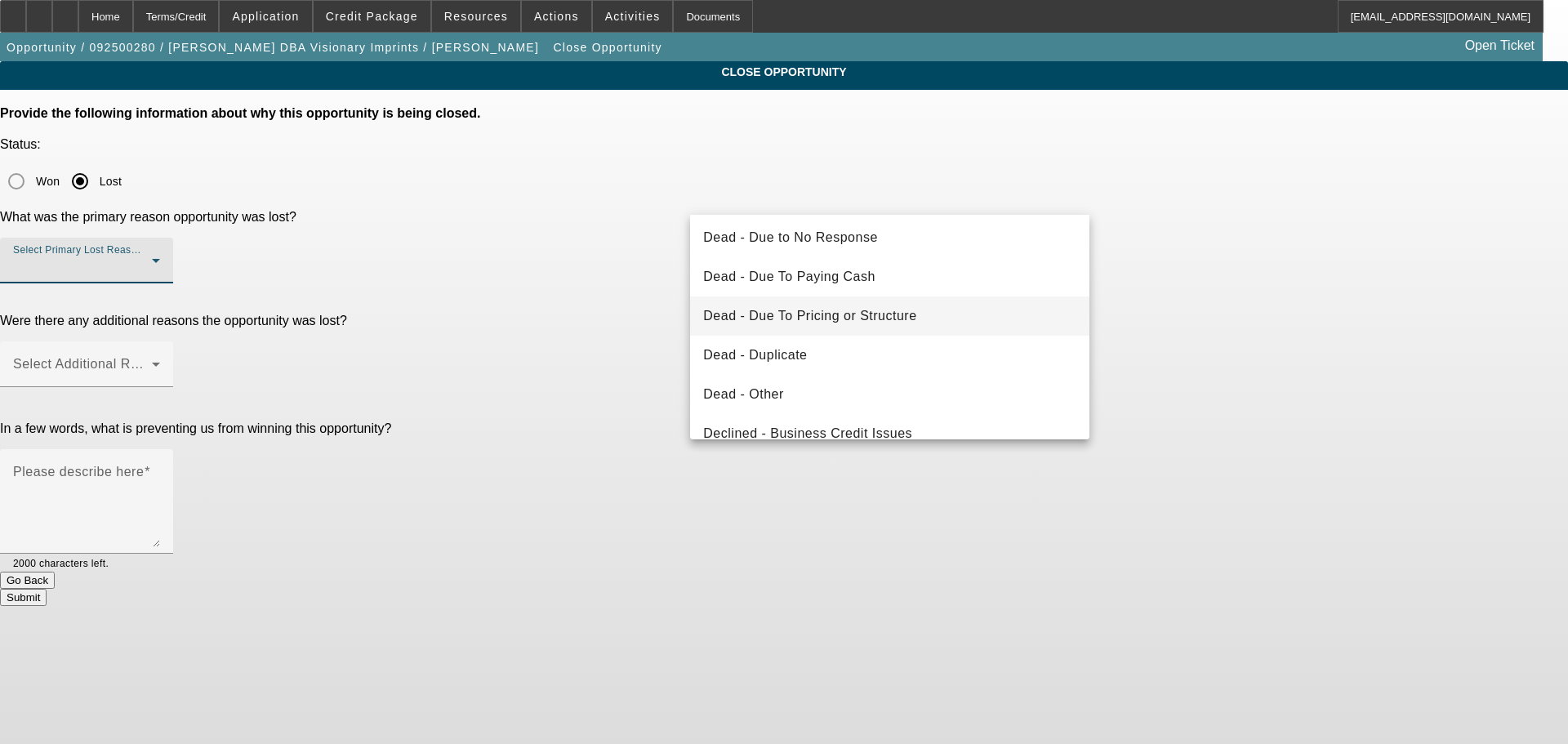
click at [843, 312] on span "Dead - Due To Pricing or Structure" at bounding box center [809, 316] width 213 height 19
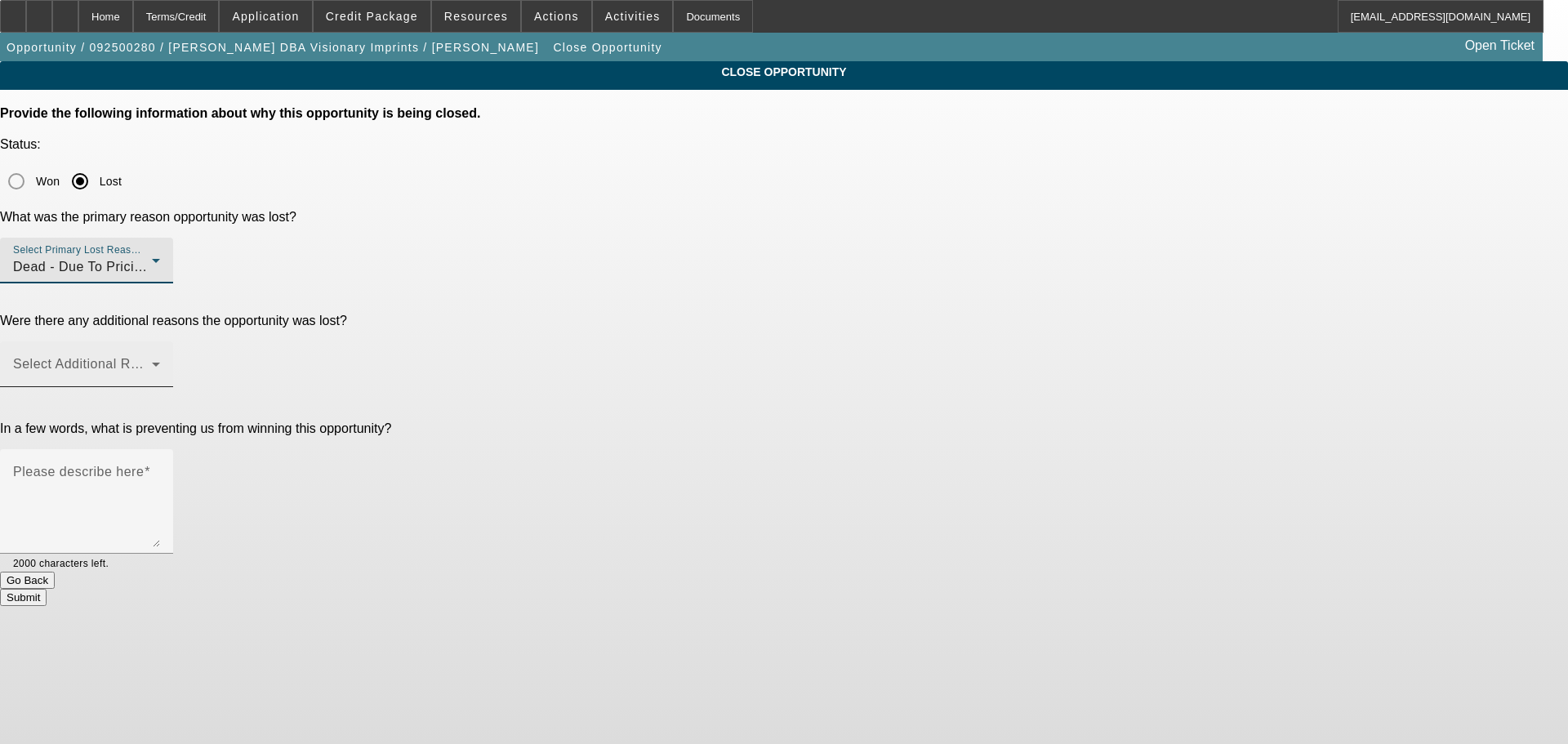
click at [152, 361] on span at bounding box center [83, 371] width 139 height 19
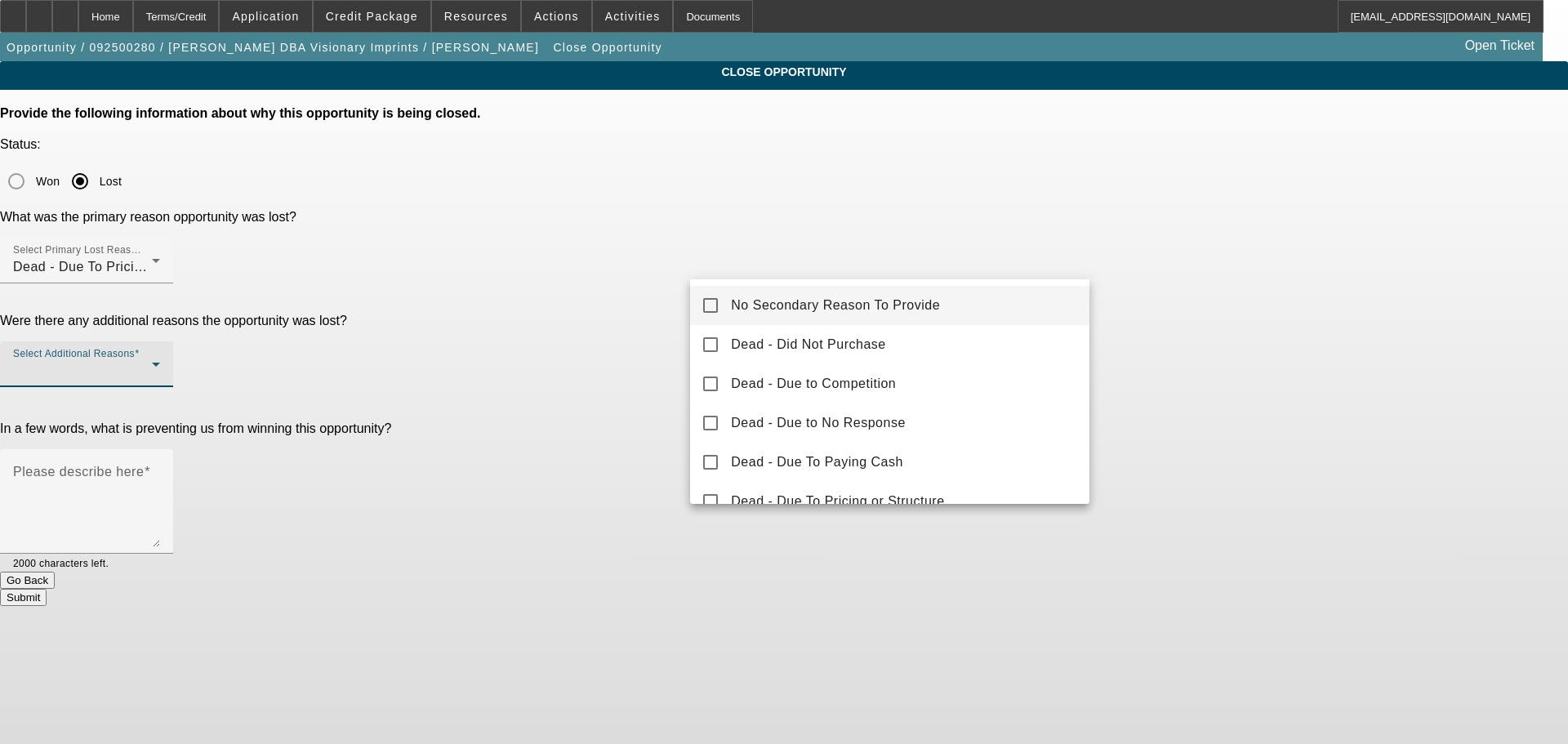
click at [787, 304] on span "No Secondary Reason To Provide" at bounding box center [835, 305] width 209 height 19
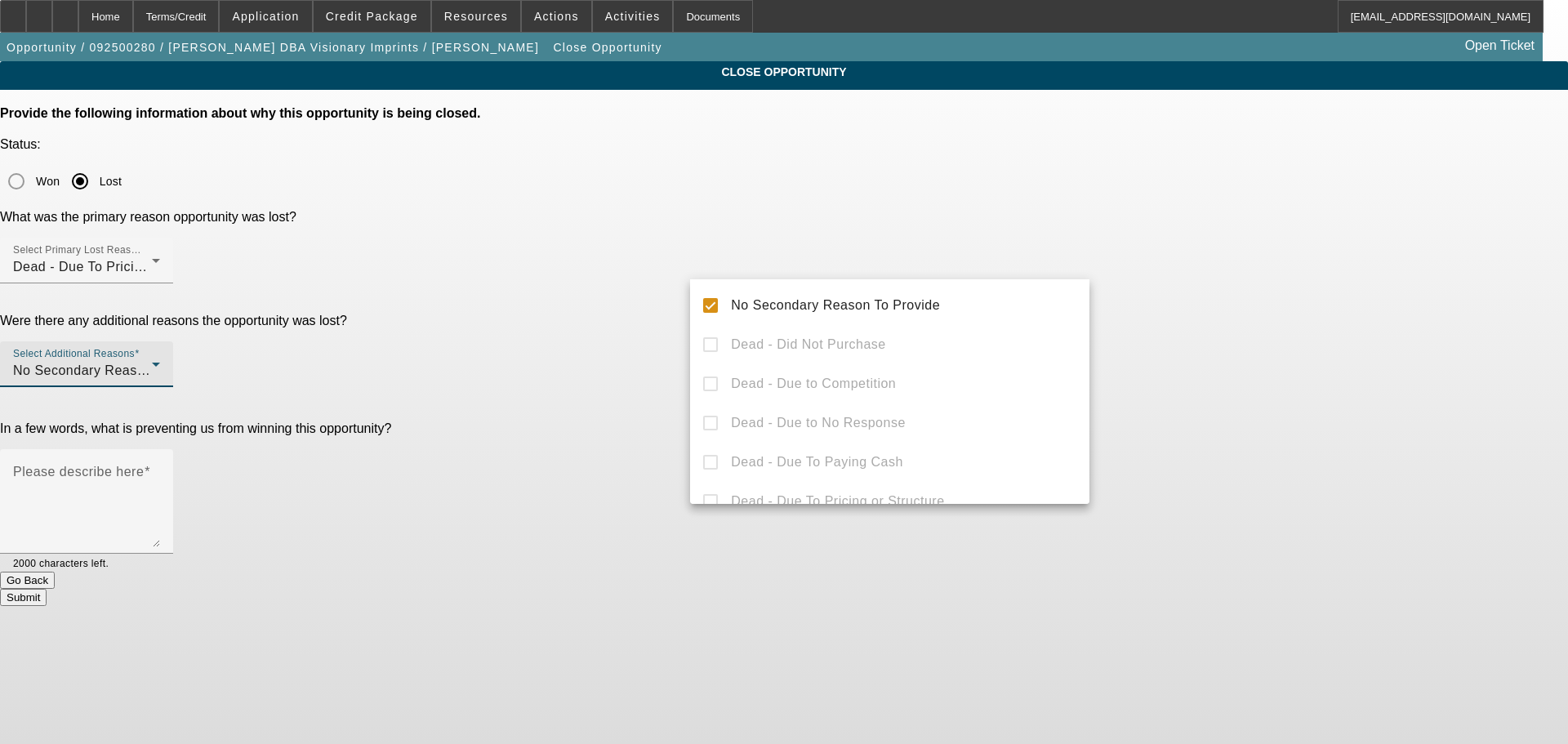
click at [625, 384] on div at bounding box center [784, 372] width 1568 height 744
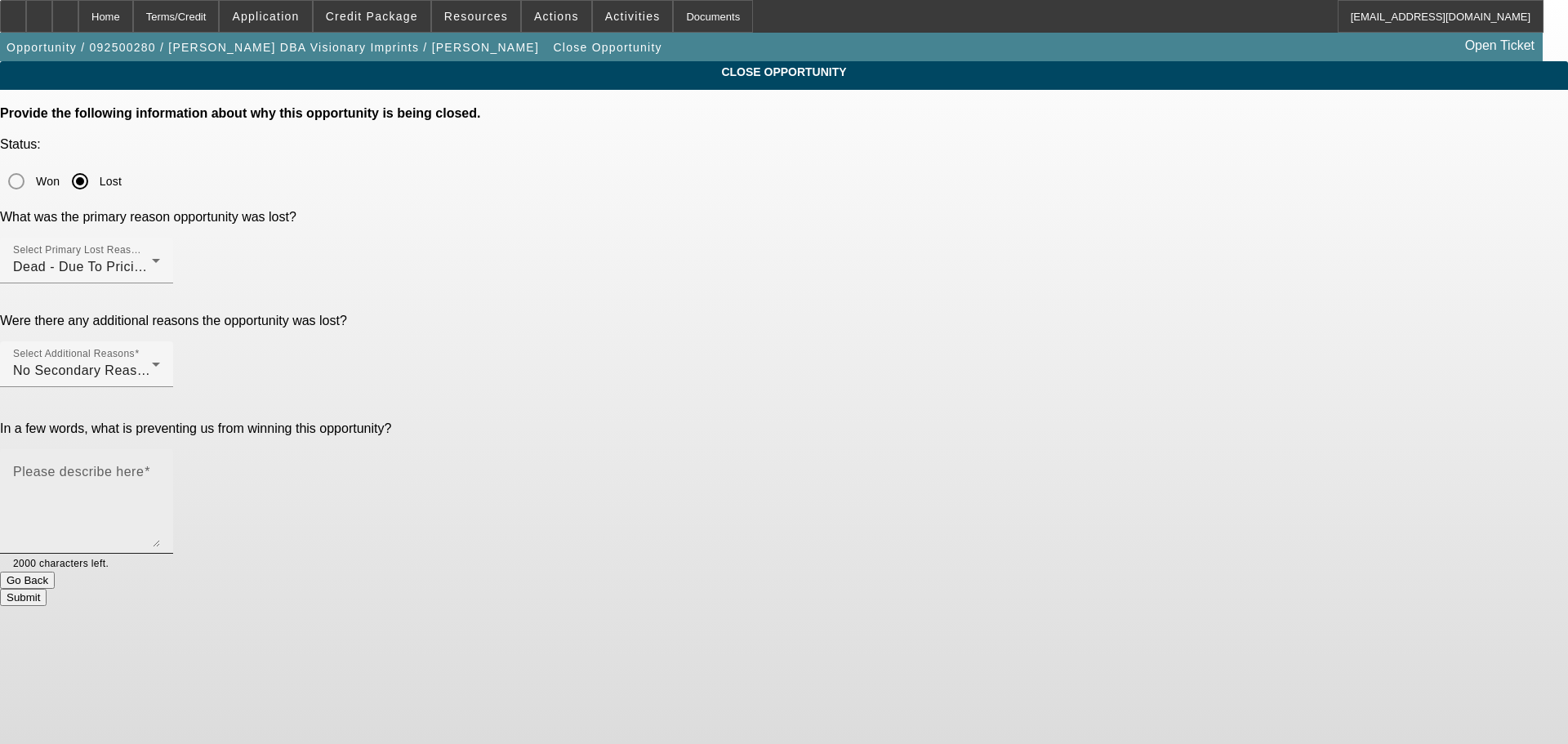
click at [160, 469] on textarea "Please describe here" at bounding box center [87, 508] width 147 height 78
type textarea "-"
click at [46, 589] on button "Submit" at bounding box center [23, 597] width 46 height 17
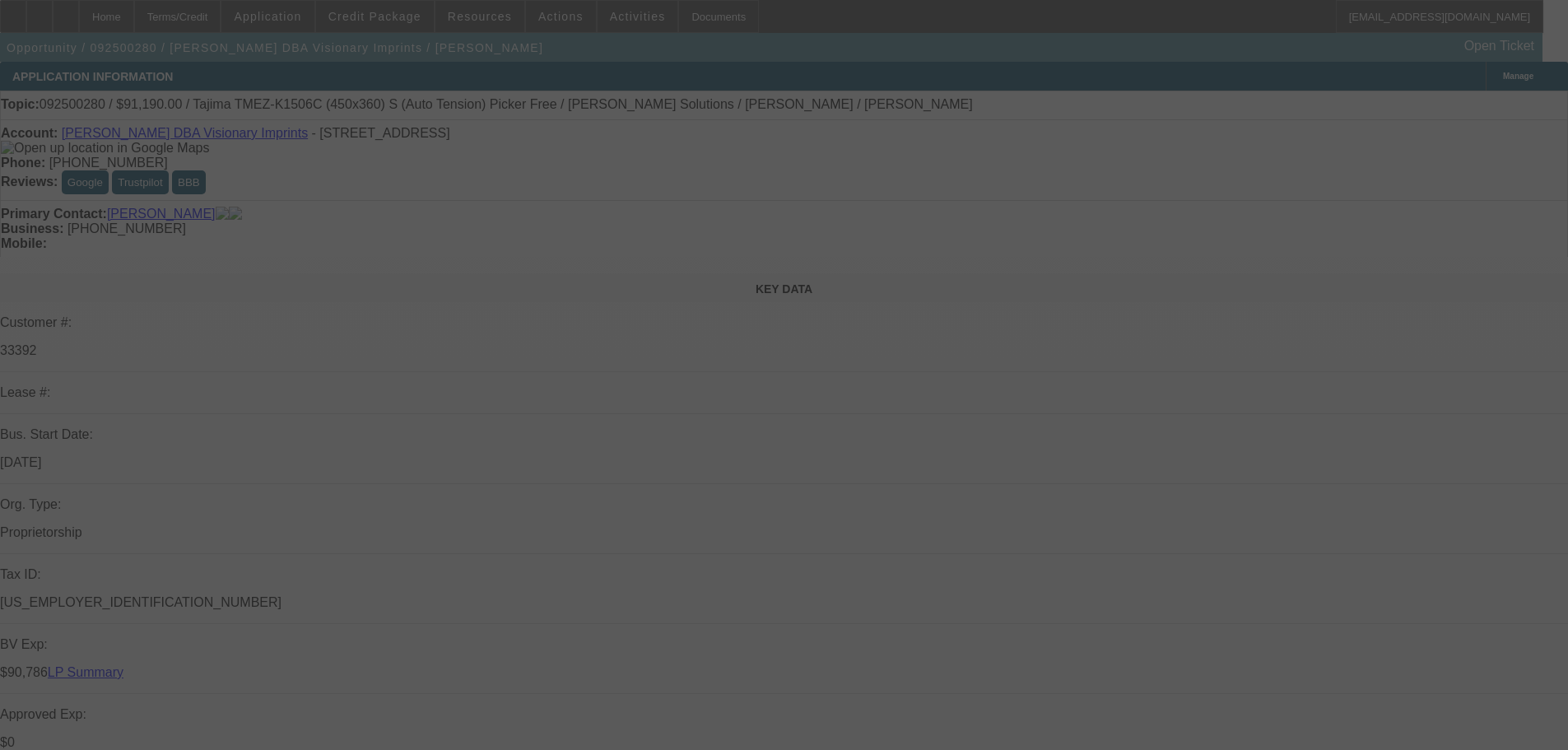
select select "0"
select select "2"
select select "0.1"
select select "4"
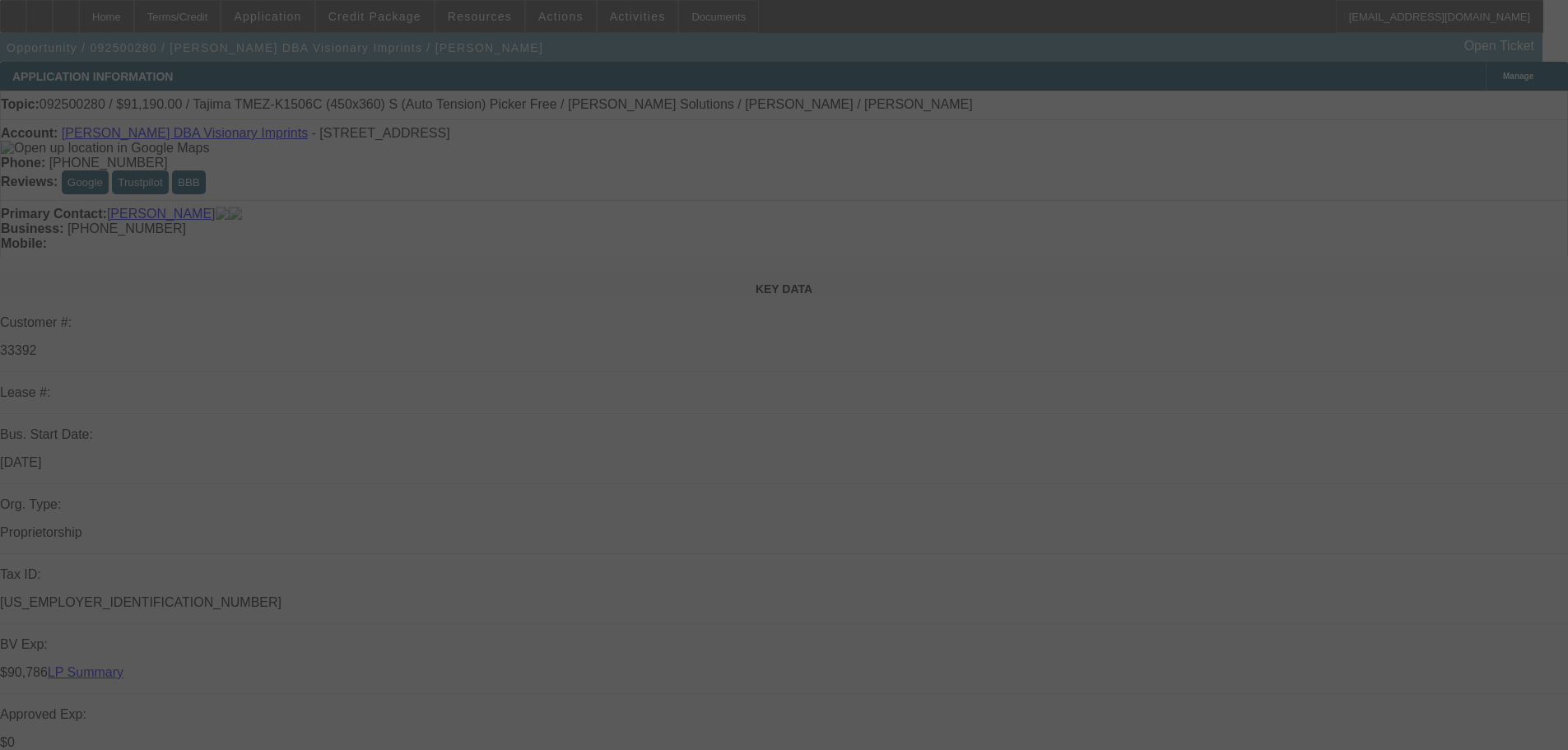
select select "0"
select select "2"
select select "0.1"
select select "4"
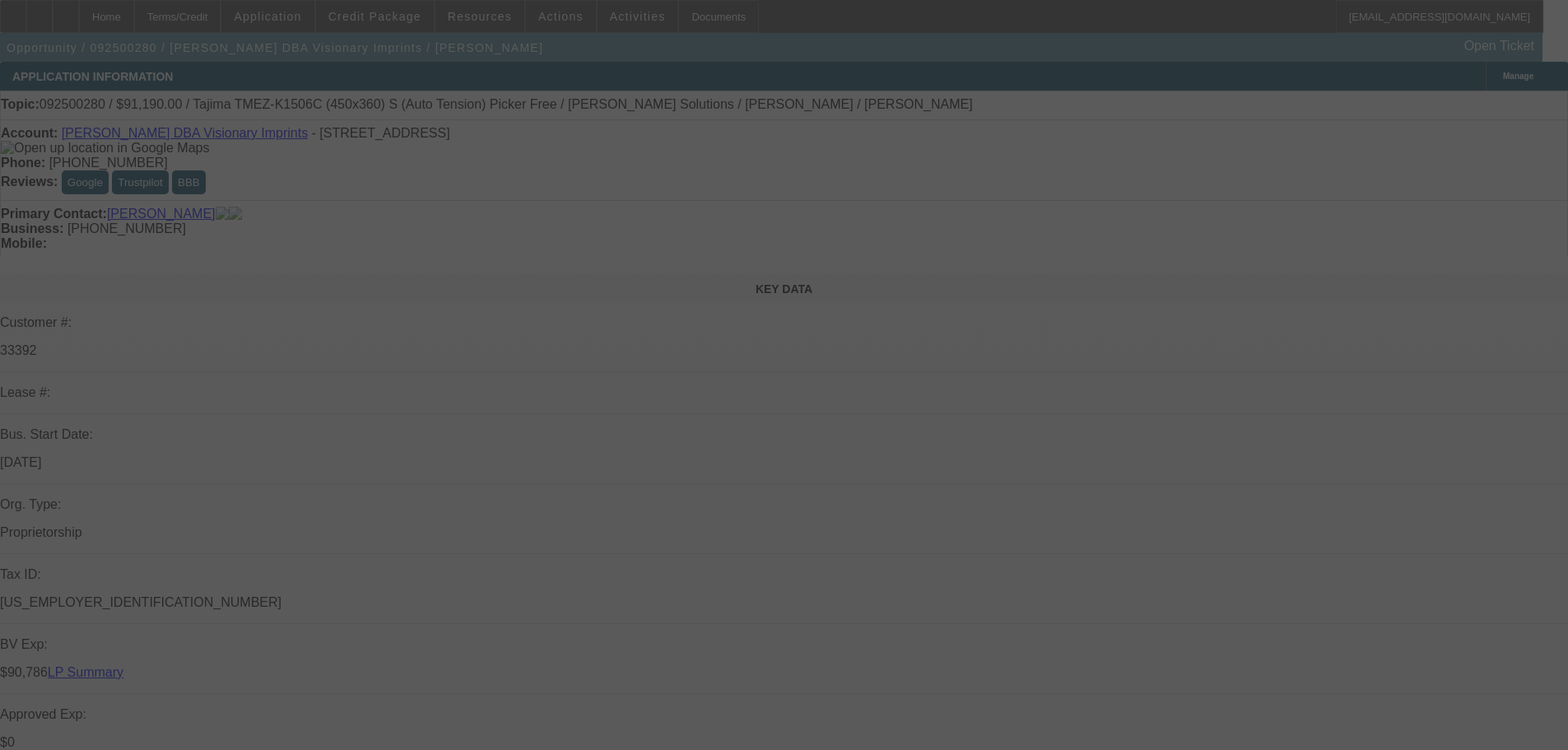
select select "0"
select select "2"
select select "0.1"
select select "4"
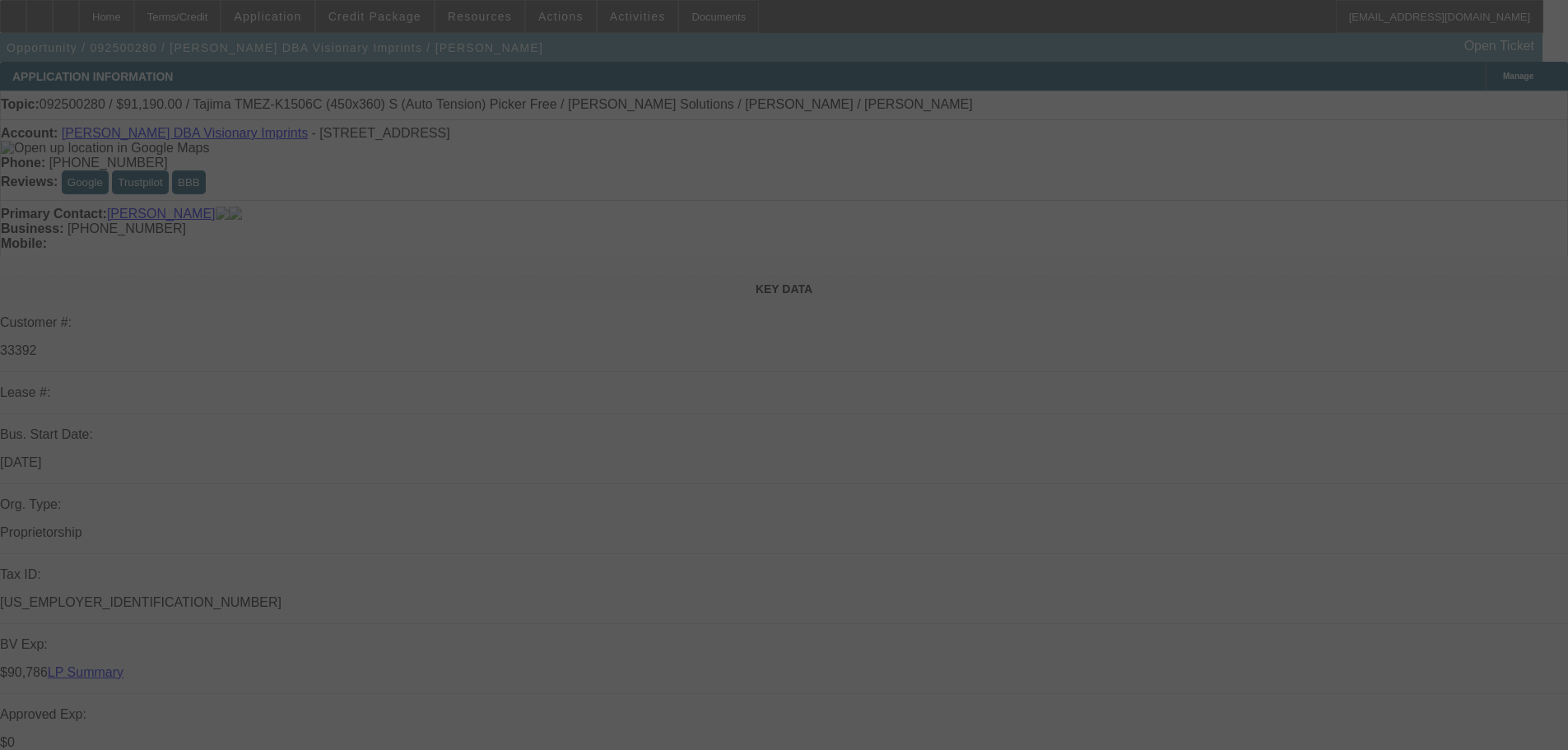
select select "0"
select select "0.1"
select select "4"
